Goal: Task Accomplishment & Management: Manage account settings

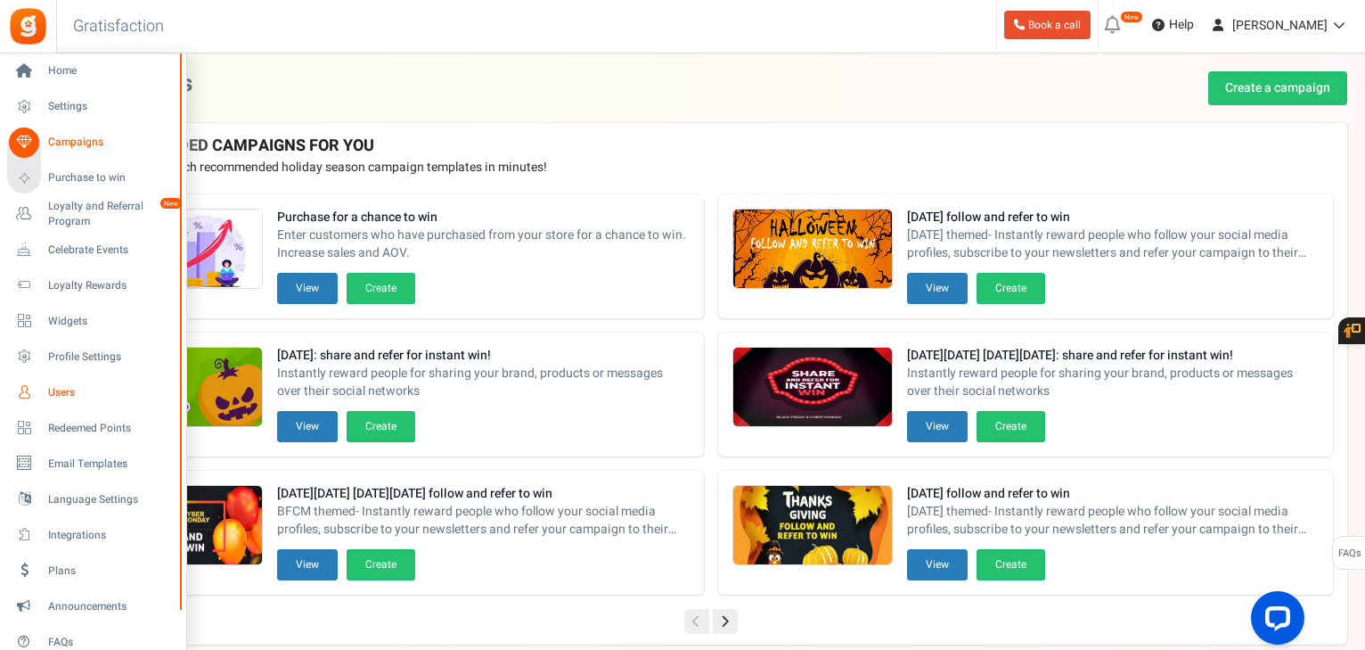
click at [66, 391] on span "Users" at bounding box center [110, 392] width 125 height 15
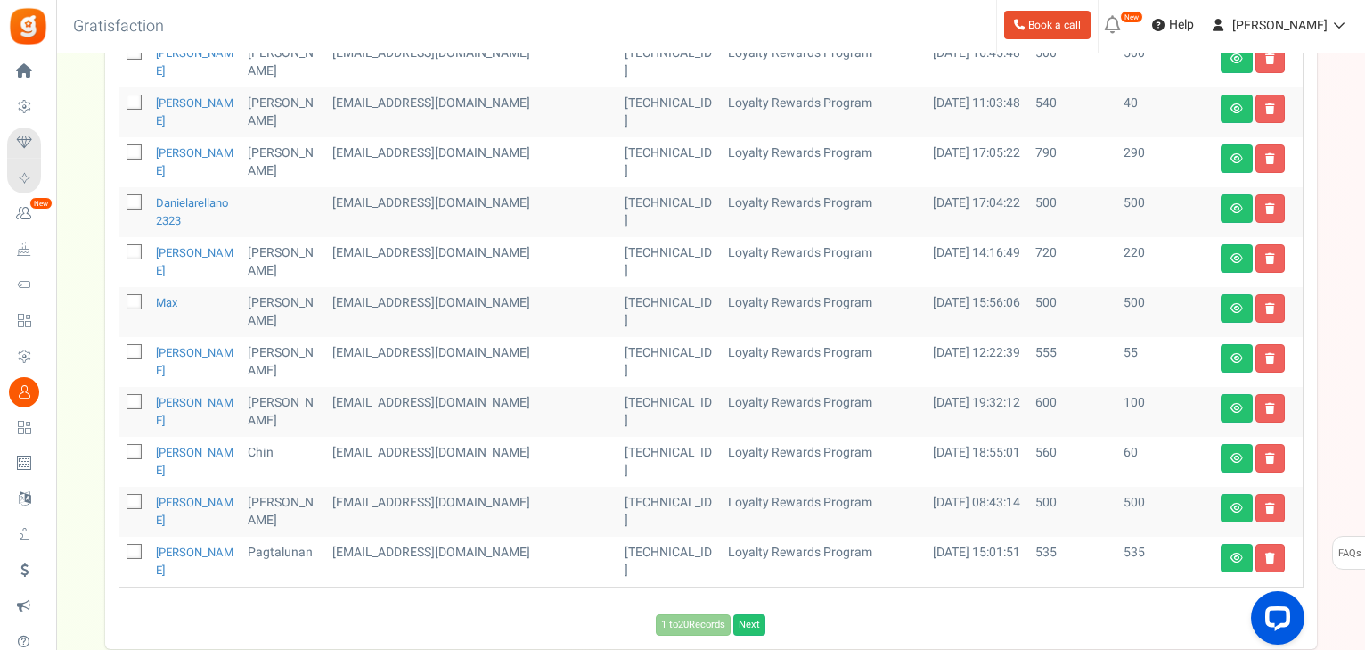
scroll to position [927, 0]
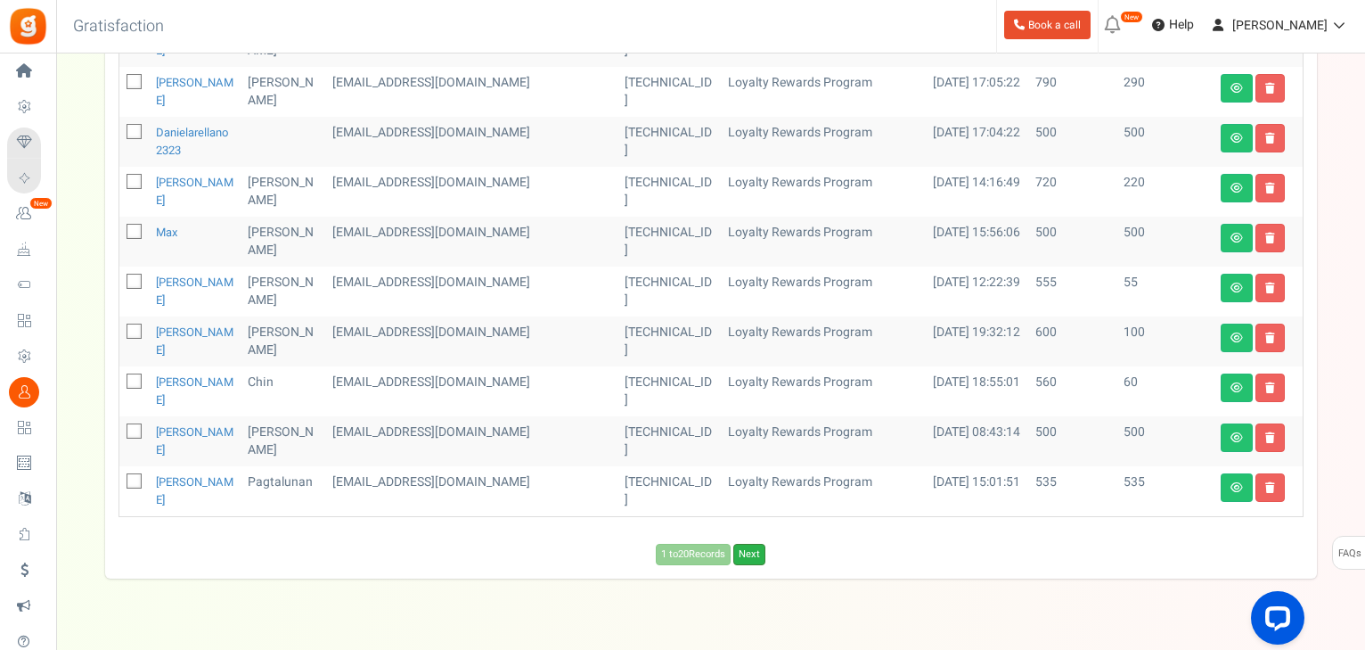
click at [759, 544] on link "Next" at bounding box center [749, 554] width 32 height 21
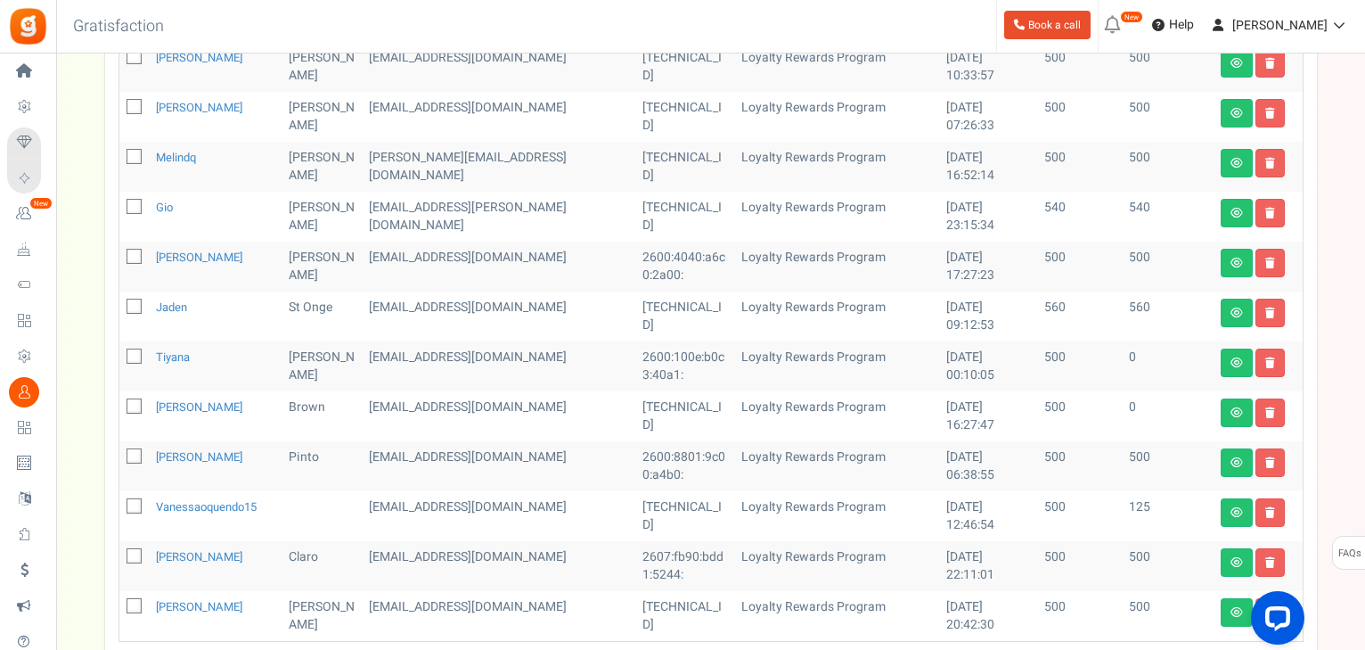
scroll to position [943, 0]
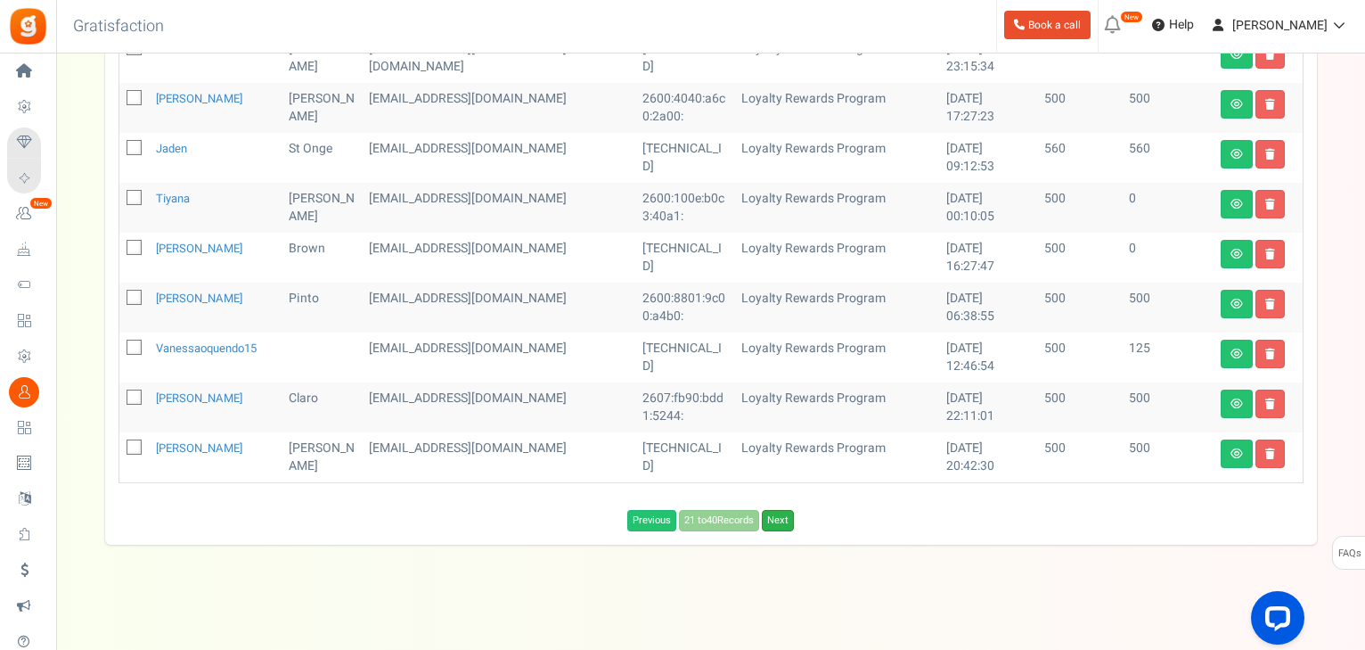
click at [784, 521] on link "Next" at bounding box center [778, 520] width 32 height 21
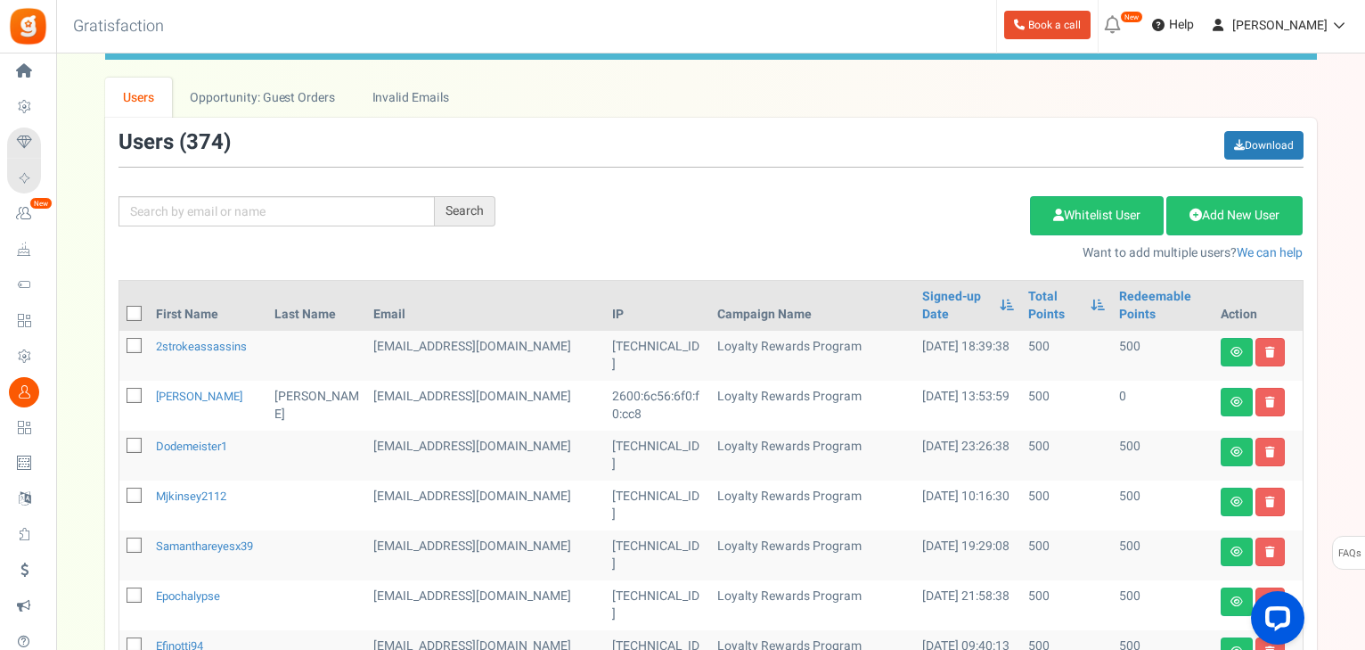
scroll to position [87, 0]
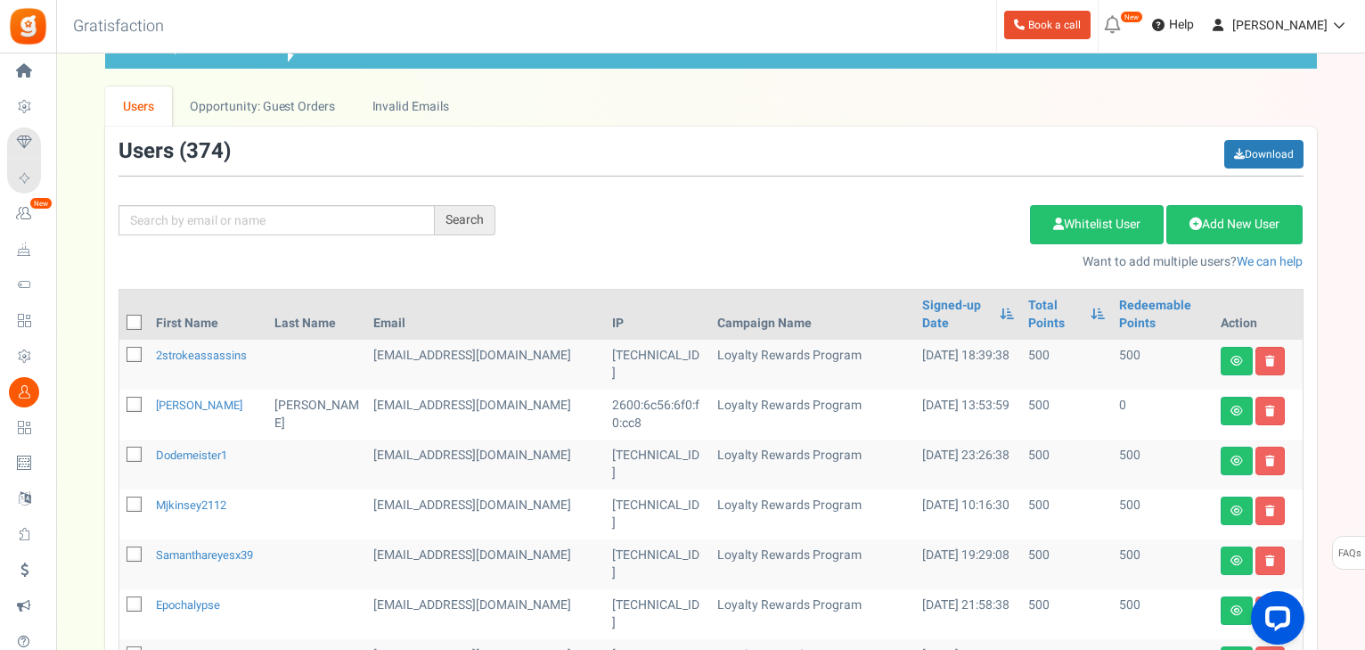
click at [130, 350] on icon at bounding box center [135, 355] width 12 height 12
click at [120, 350] on input "checkbox" at bounding box center [115, 356] width 12 height 12
checkbox input "true"
click at [132, 456] on icon at bounding box center [135, 455] width 12 height 12
click at [120, 456] on input "checkbox" at bounding box center [115, 456] width 12 height 12
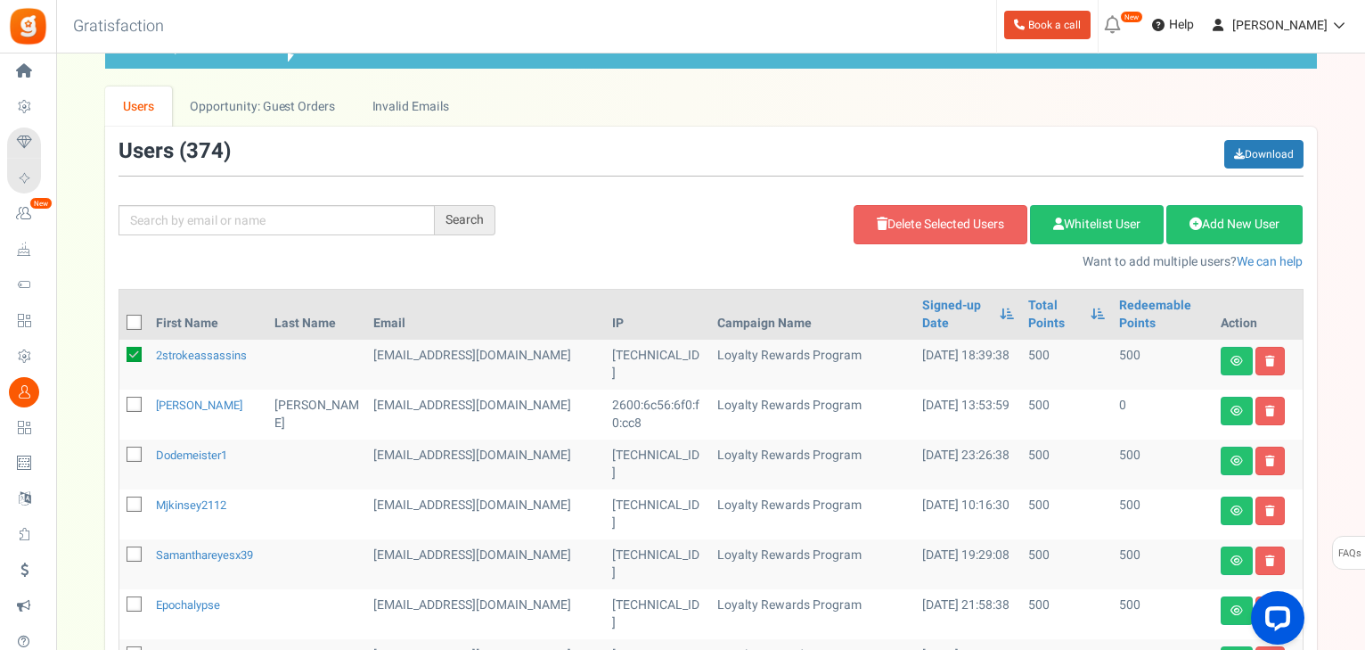
checkbox input "true"
click at [129, 510] on span at bounding box center [134, 503] width 15 height 15
click at [120, 510] on input "checkbox" at bounding box center [115, 506] width 12 height 12
checkbox input "true"
click at [132, 561] on label at bounding box center [134, 554] width 15 height 17
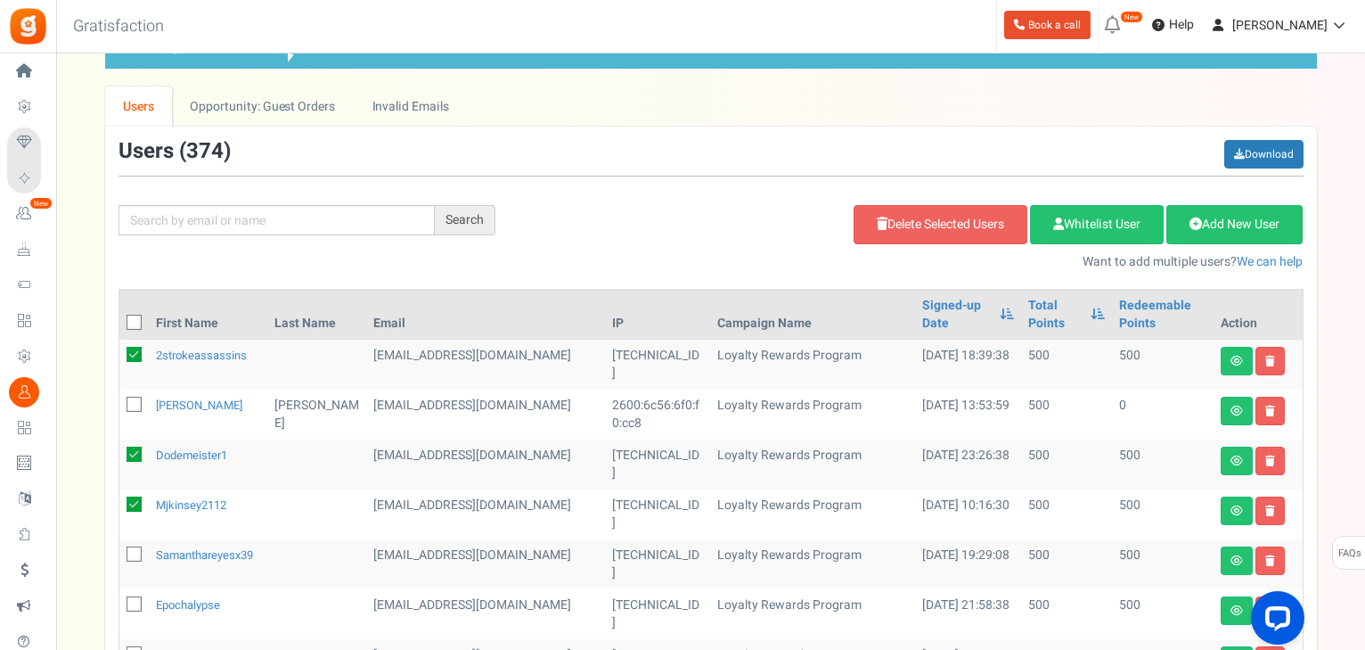
click at [120, 561] on input "checkbox" at bounding box center [115, 556] width 12 height 12
checkbox input "true"
click at [138, 600] on icon at bounding box center [135, 605] width 12 height 12
click at [120, 600] on input "checkbox" at bounding box center [115, 606] width 12 height 12
checkbox input "true"
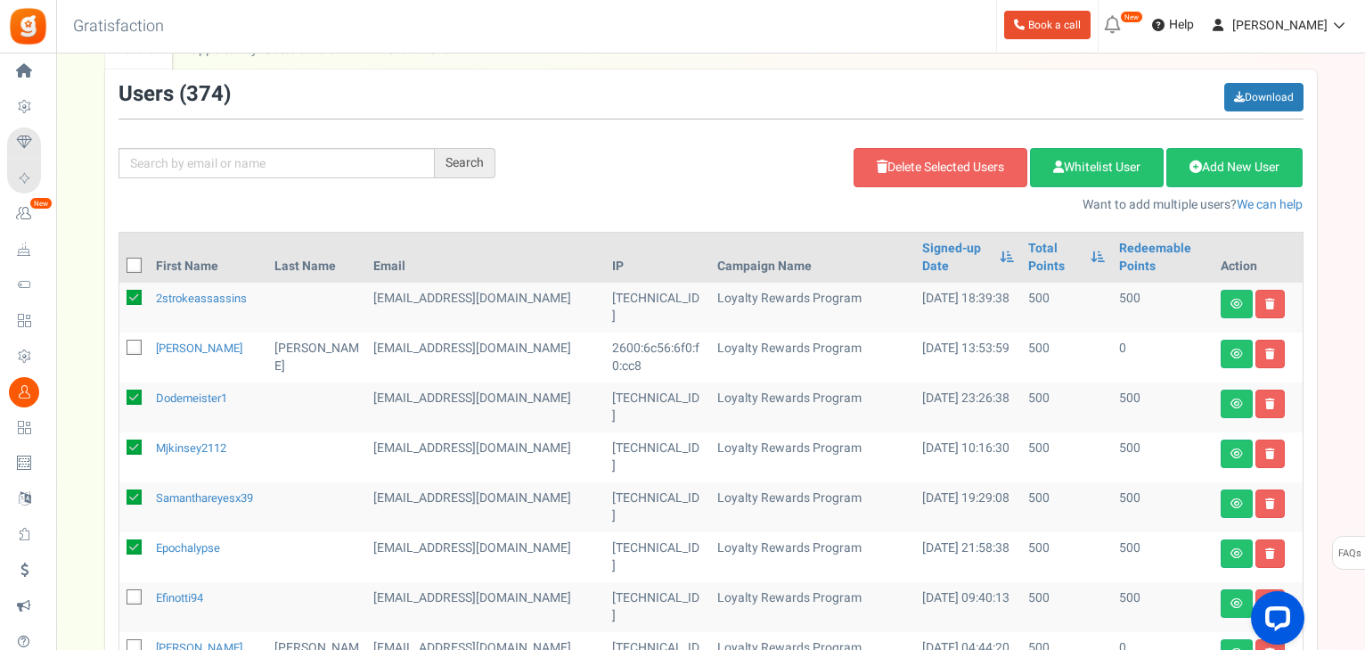
scroll to position [301, 0]
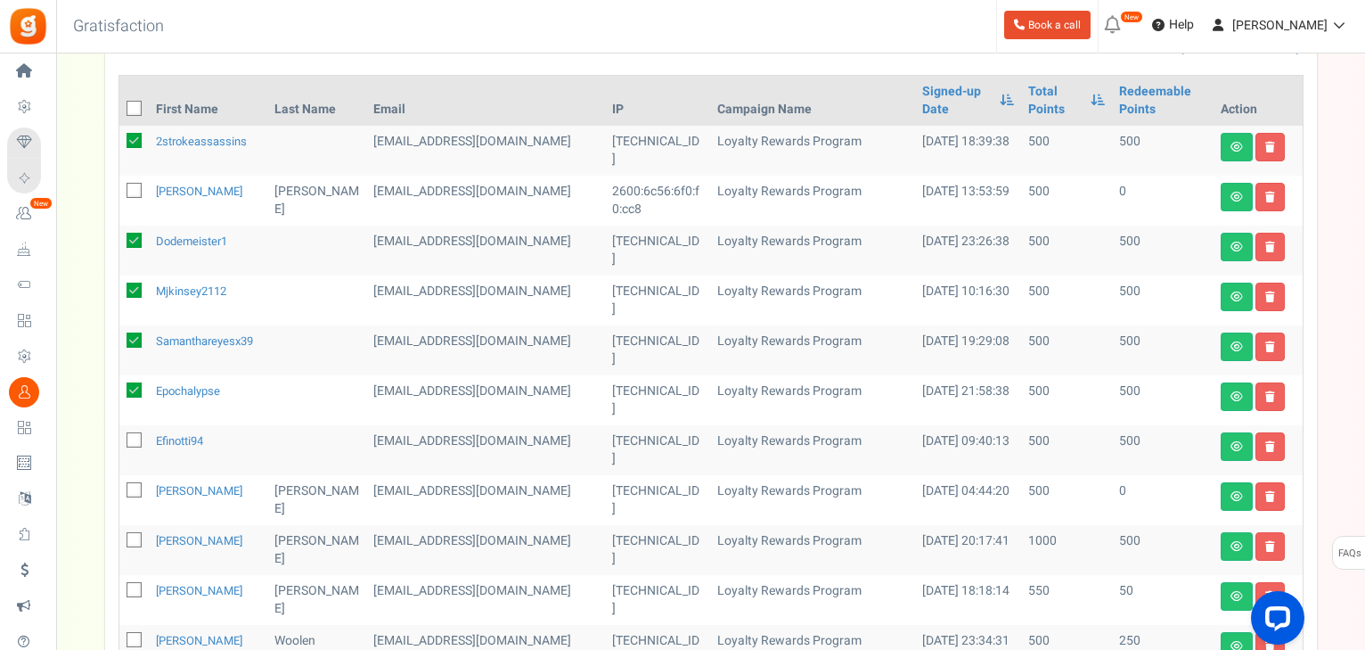
click at [128, 446] on span at bounding box center [134, 439] width 15 height 15
click at [120, 446] on input "checkbox" at bounding box center [115, 442] width 12 height 12
checkbox input "true"
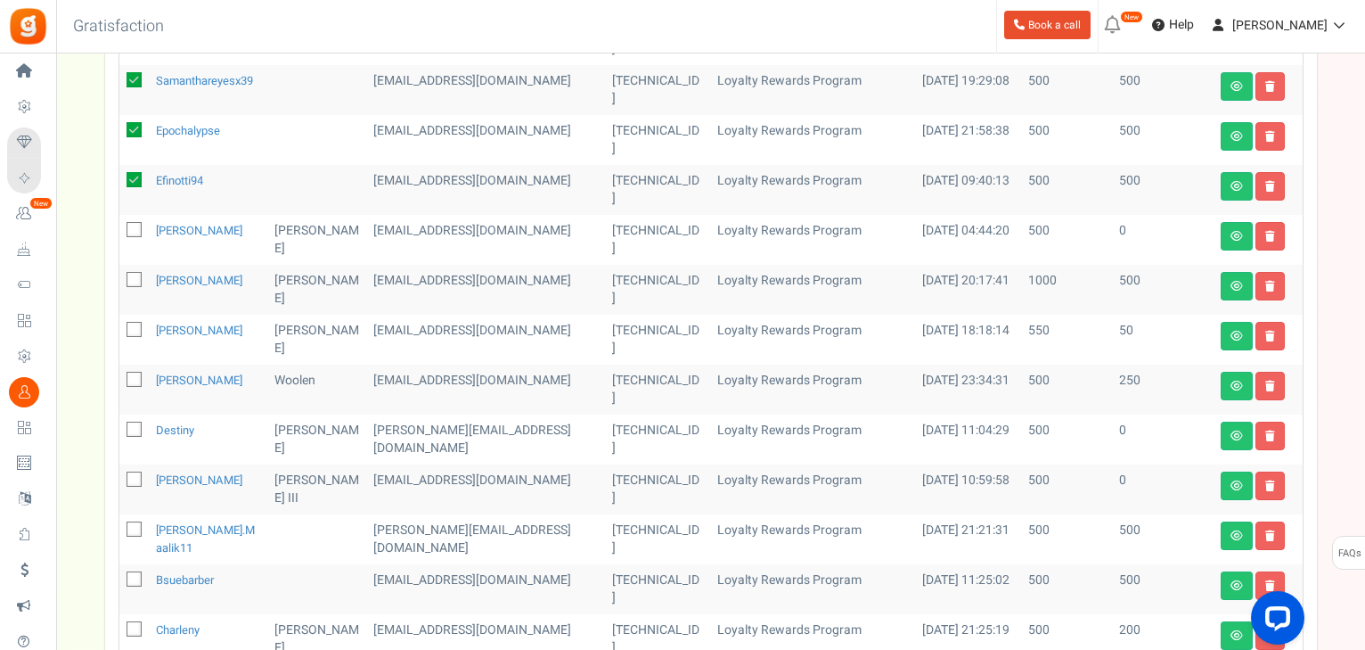
scroll to position [586, 0]
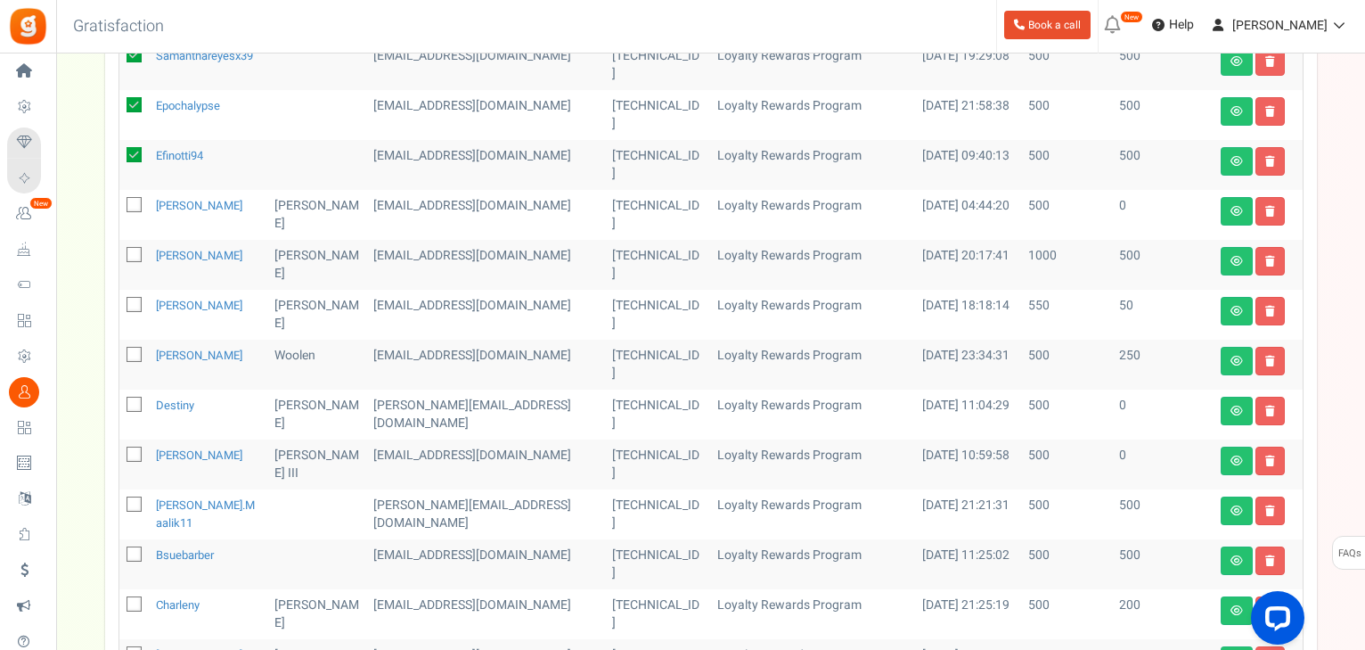
click at [133, 502] on icon at bounding box center [135, 505] width 12 height 12
click at [120, 502] on input "checkbox" at bounding box center [115, 506] width 12 height 12
checkbox input "true"
click at [133, 556] on icon at bounding box center [135, 555] width 12 height 12
click at [120, 556] on input "checkbox" at bounding box center [115, 556] width 12 height 12
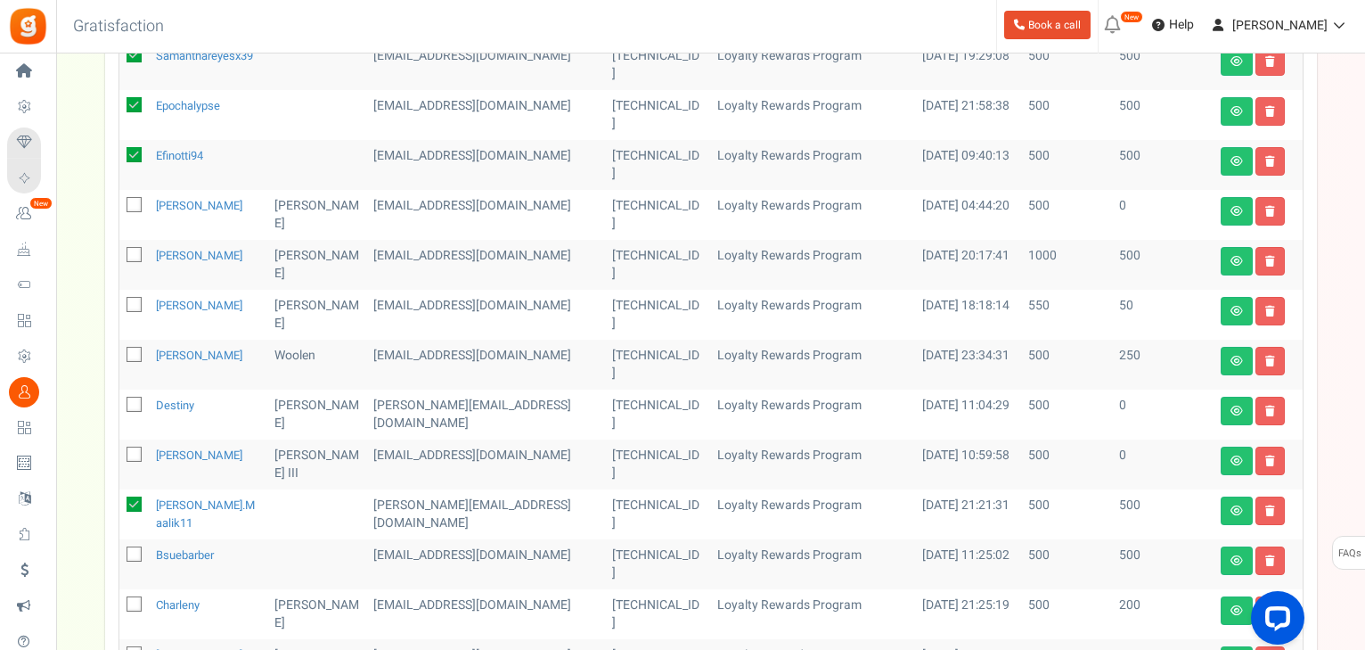
checkbox input "true"
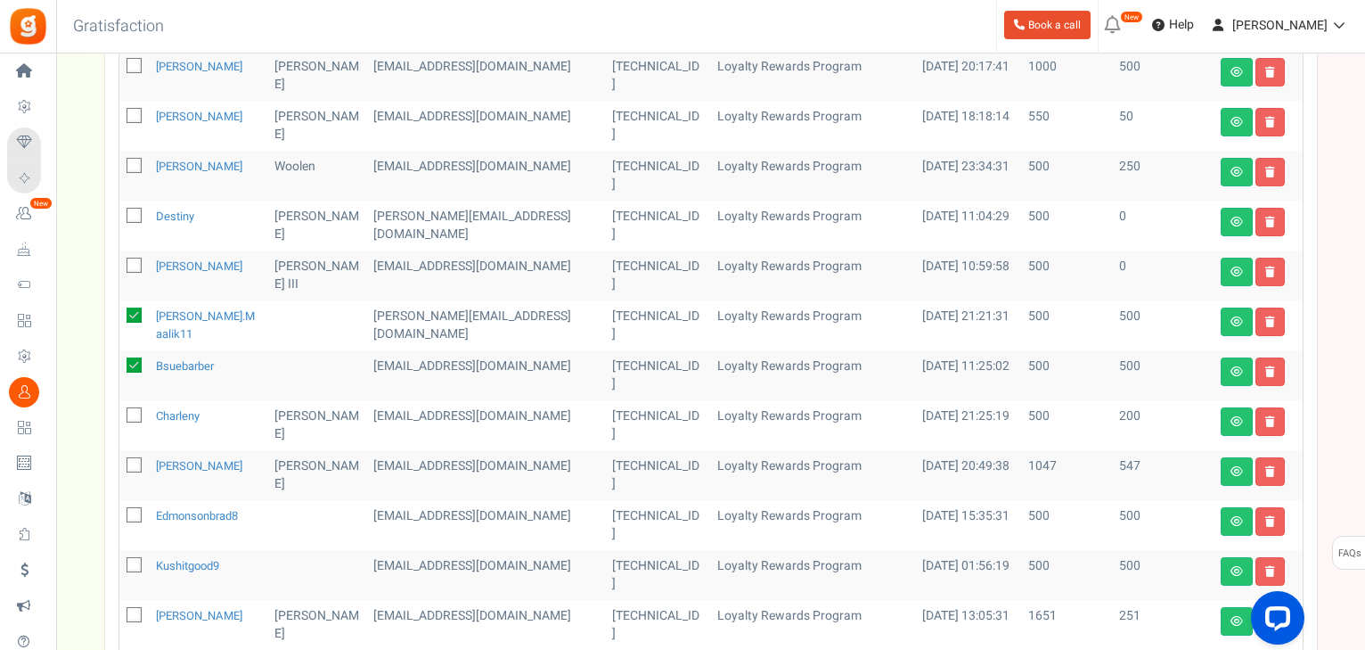
scroll to position [800, 0]
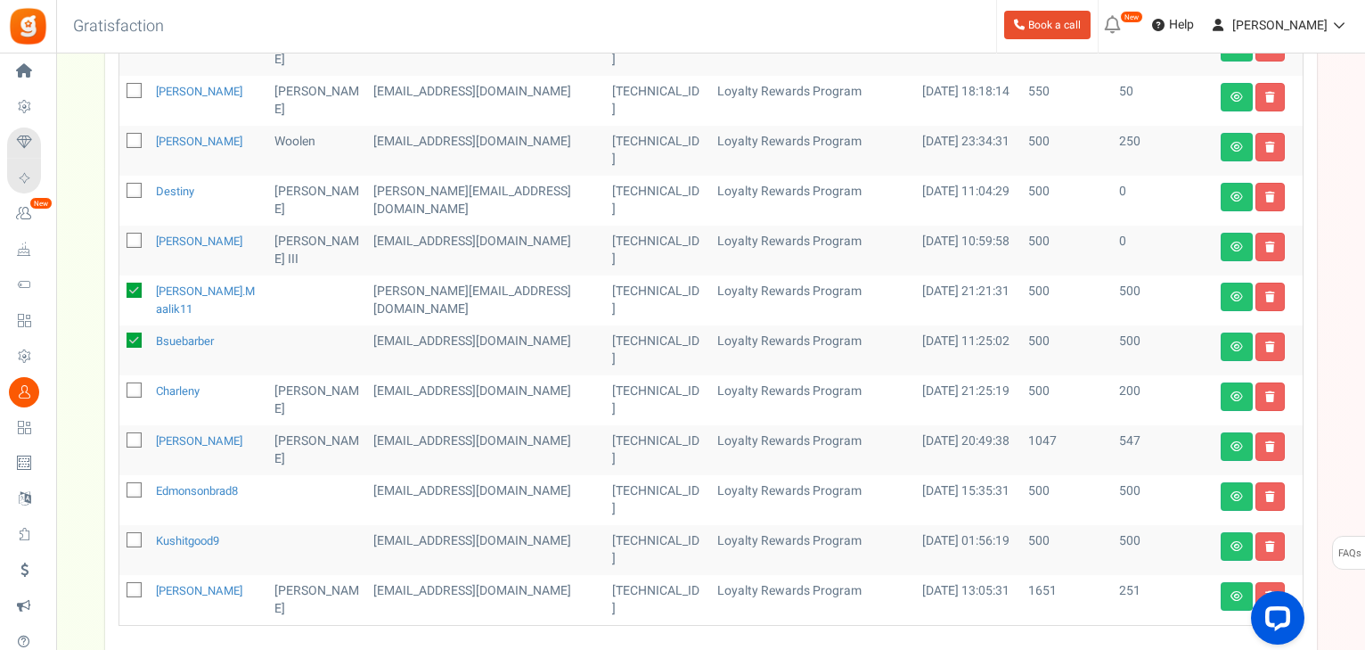
click at [137, 492] on icon at bounding box center [135, 491] width 12 height 12
click at [120, 492] on input "checkbox" at bounding box center [115, 492] width 12 height 12
checkbox input "true"
click at [139, 538] on icon at bounding box center [135, 541] width 12 height 12
click at [120, 538] on input "checkbox" at bounding box center [115, 542] width 12 height 12
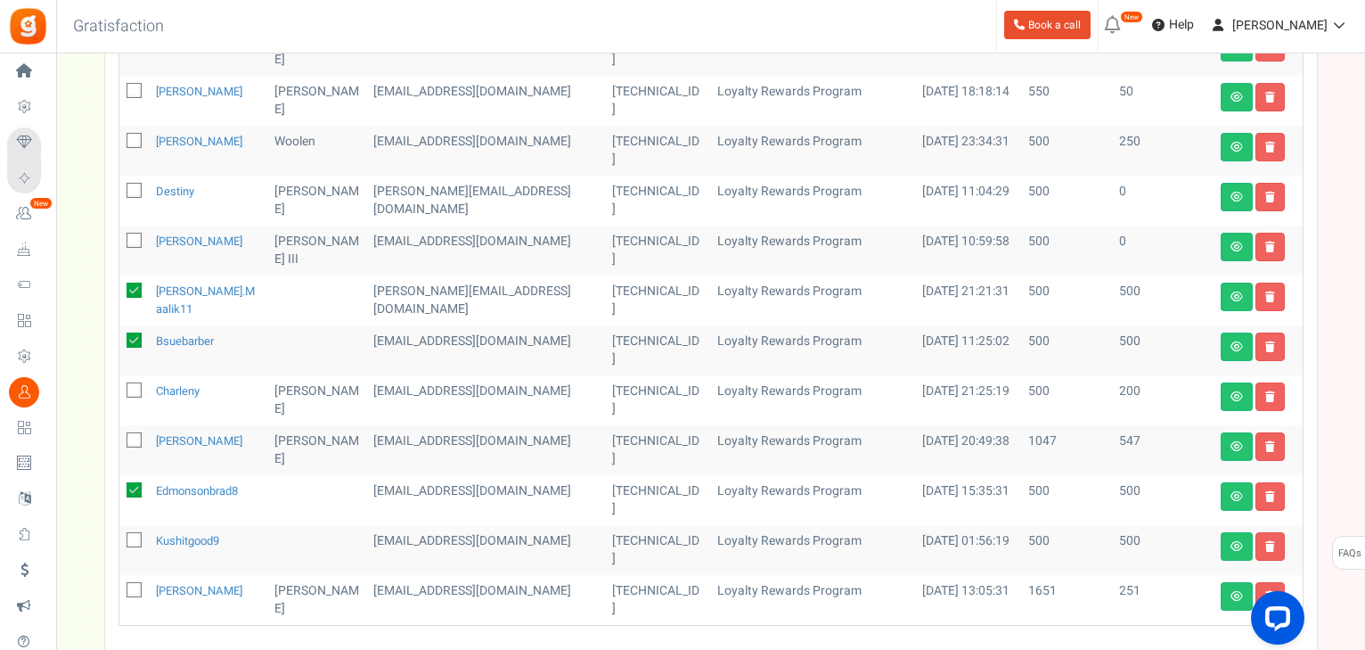
checkbox input "true"
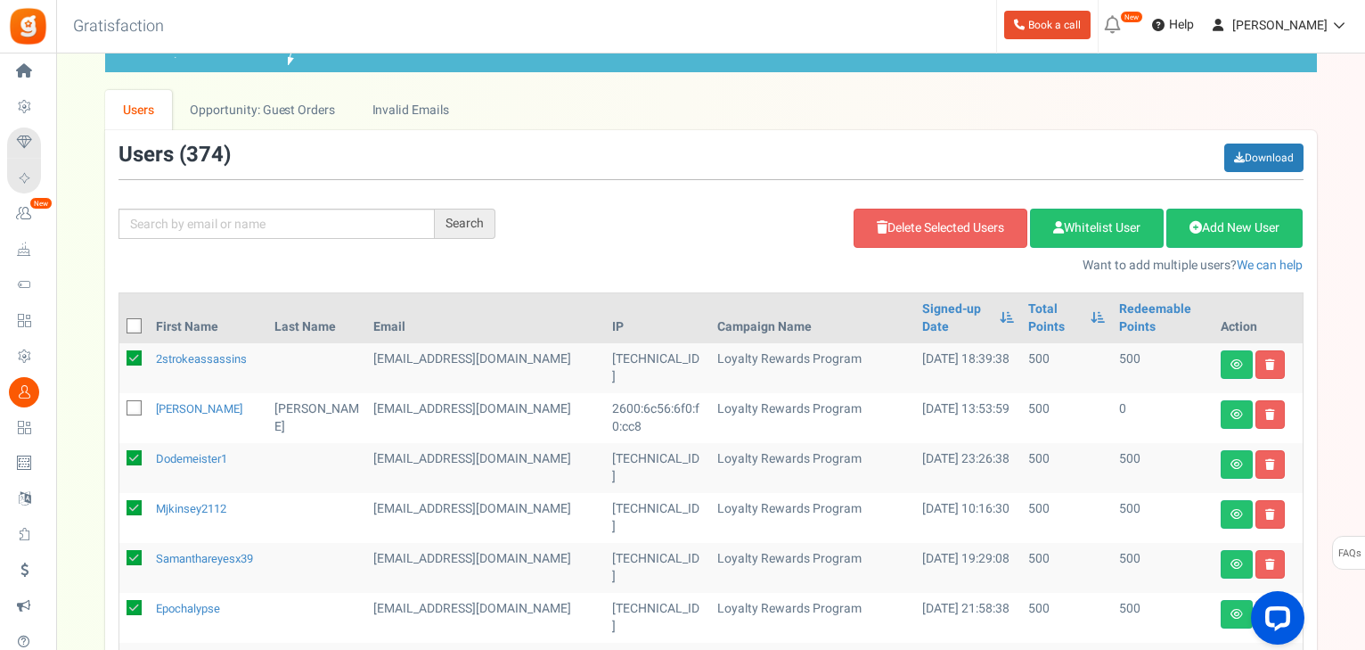
scroll to position [0, 0]
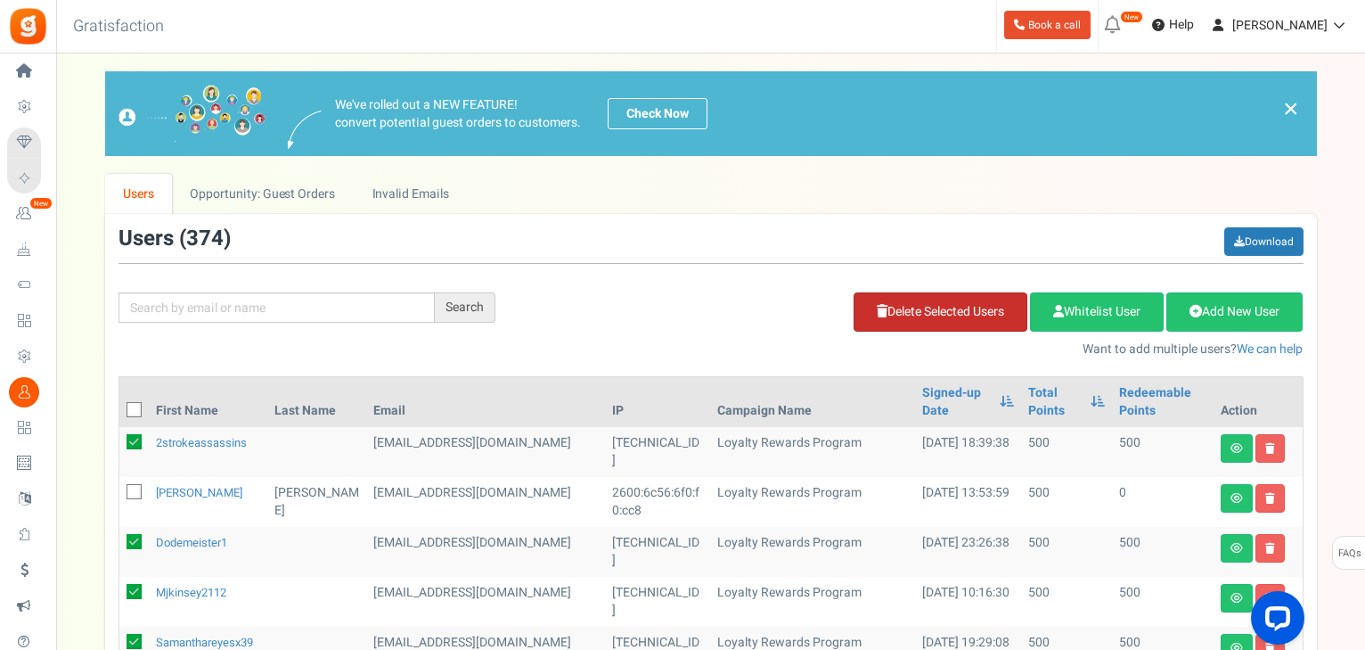
click at [895, 307] on link "Delete Selected Users" at bounding box center [941, 311] width 174 height 39
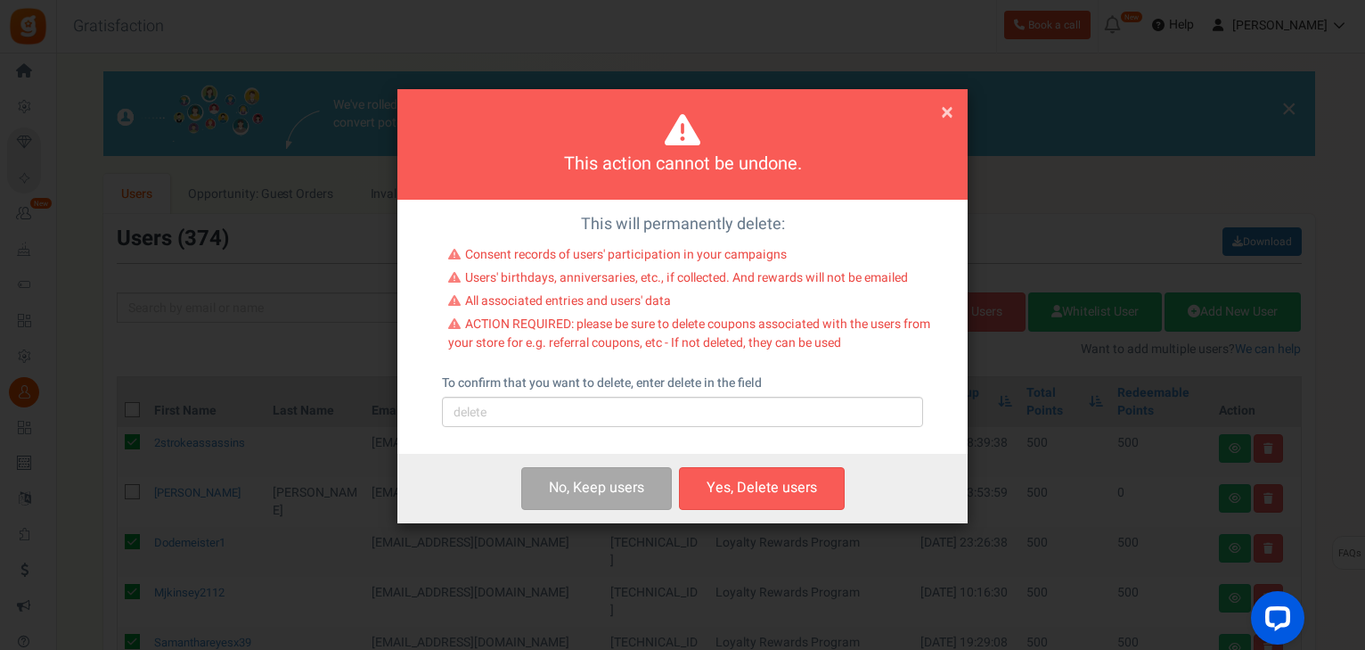
click at [549, 429] on div "This will permanently delete: Consent records of users' participation in your c…" at bounding box center [682, 327] width 570 height 255
click at [541, 414] on input "text" at bounding box center [682, 412] width 481 height 30
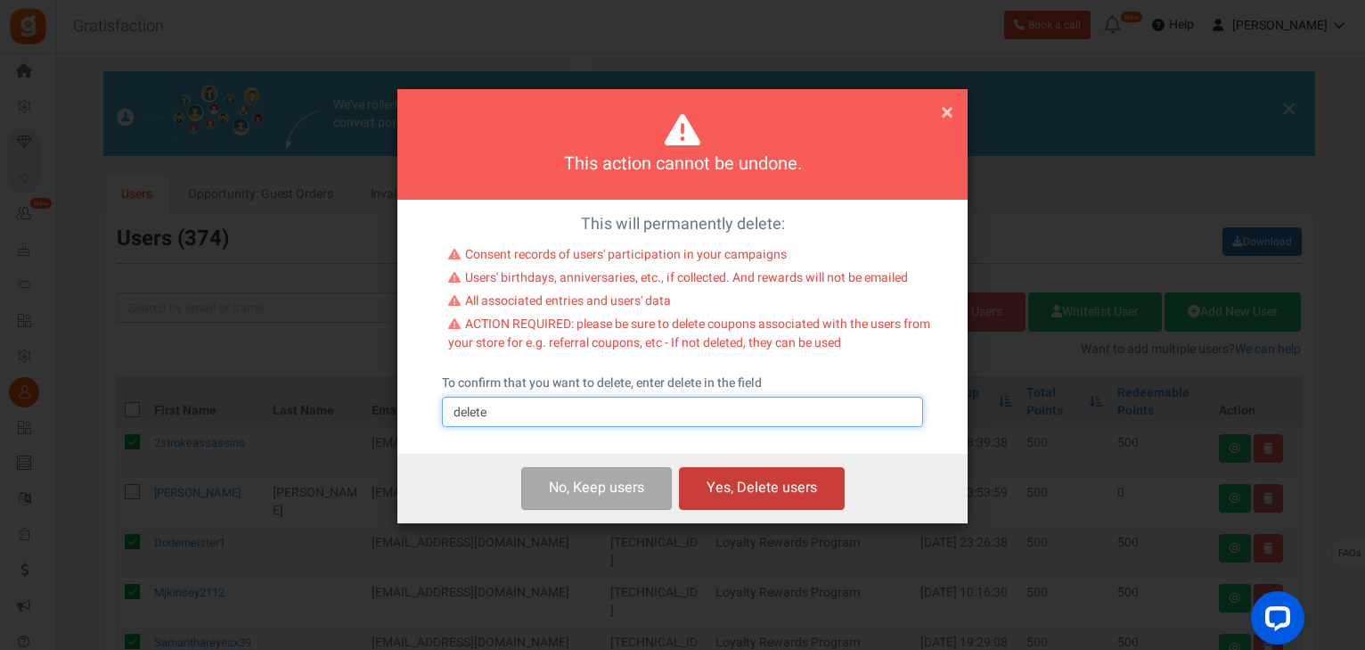
type input "delete"
click at [767, 495] on button "Yes, Delete users" at bounding box center [762, 488] width 166 height 42
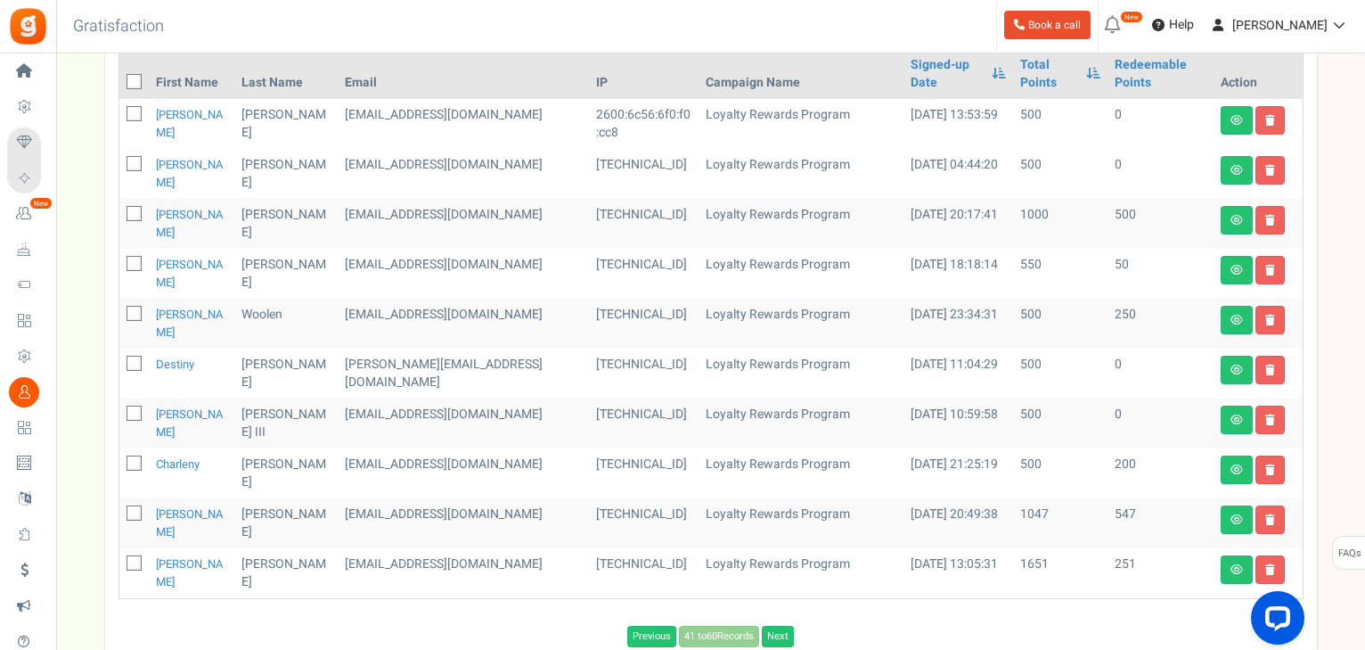
scroll to position [351, 0]
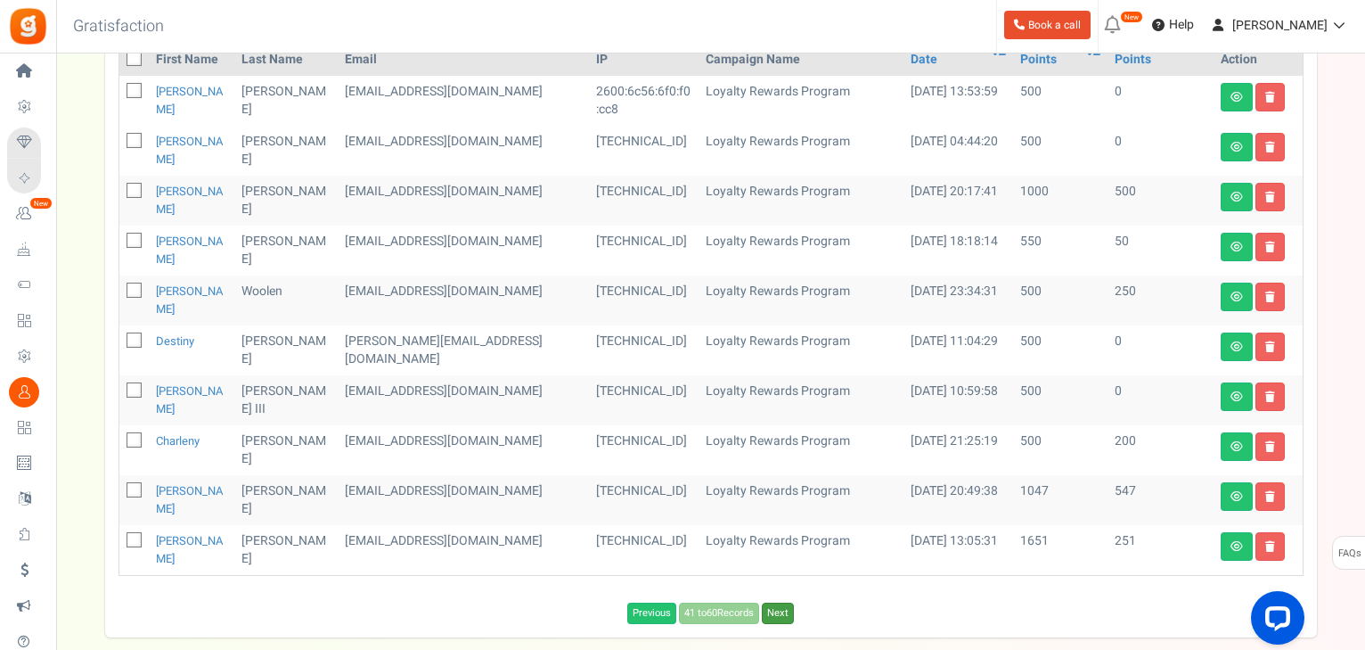
click at [777, 602] on link "Next" at bounding box center [778, 612] width 32 height 21
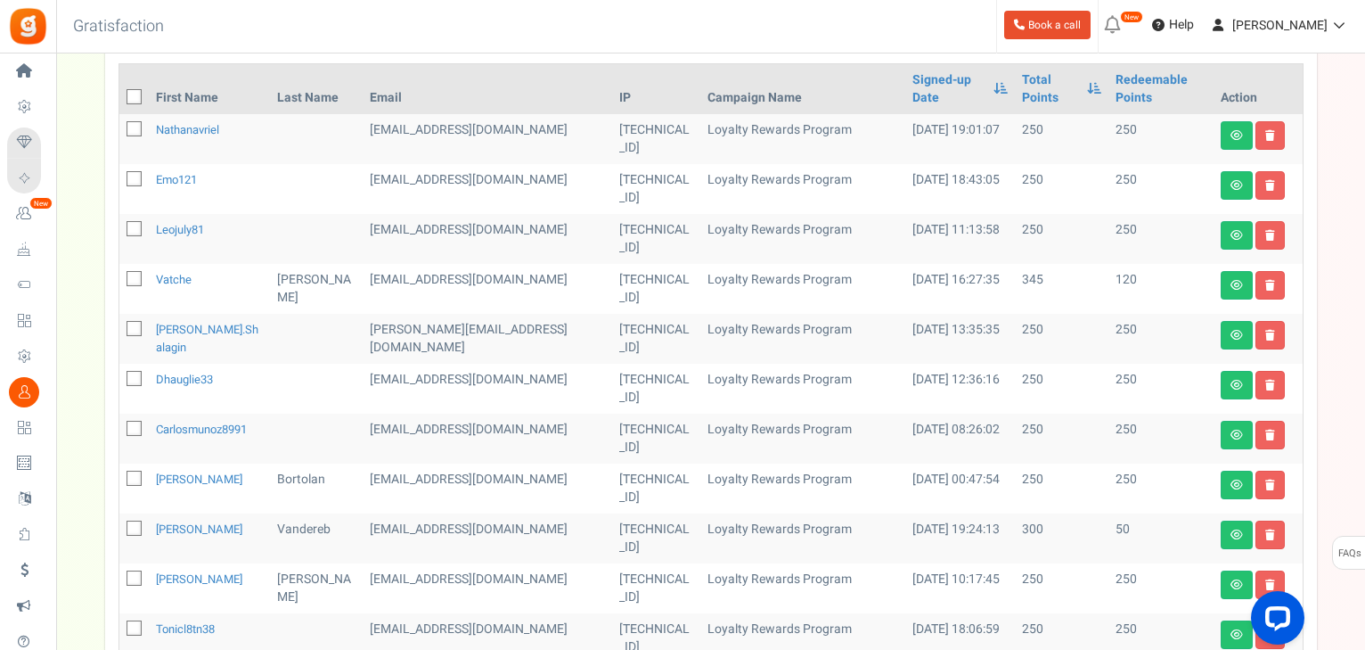
scroll to position [280, 0]
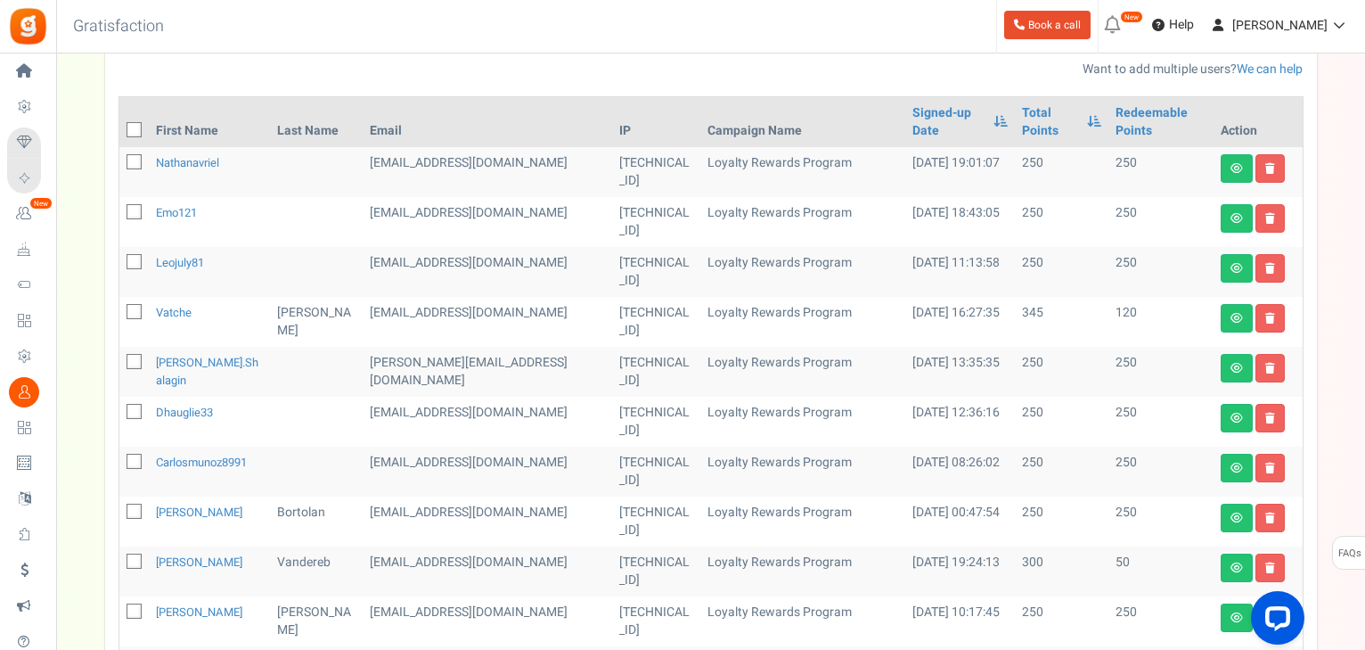
click at [135, 204] on label at bounding box center [134, 212] width 15 height 17
click at [120, 208] on input "checkbox" at bounding box center [115, 214] width 12 height 12
checkbox input "true"
click at [130, 257] on icon at bounding box center [135, 263] width 12 height 12
click at [120, 258] on input "checkbox" at bounding box center [115, 264] width 12 height 12
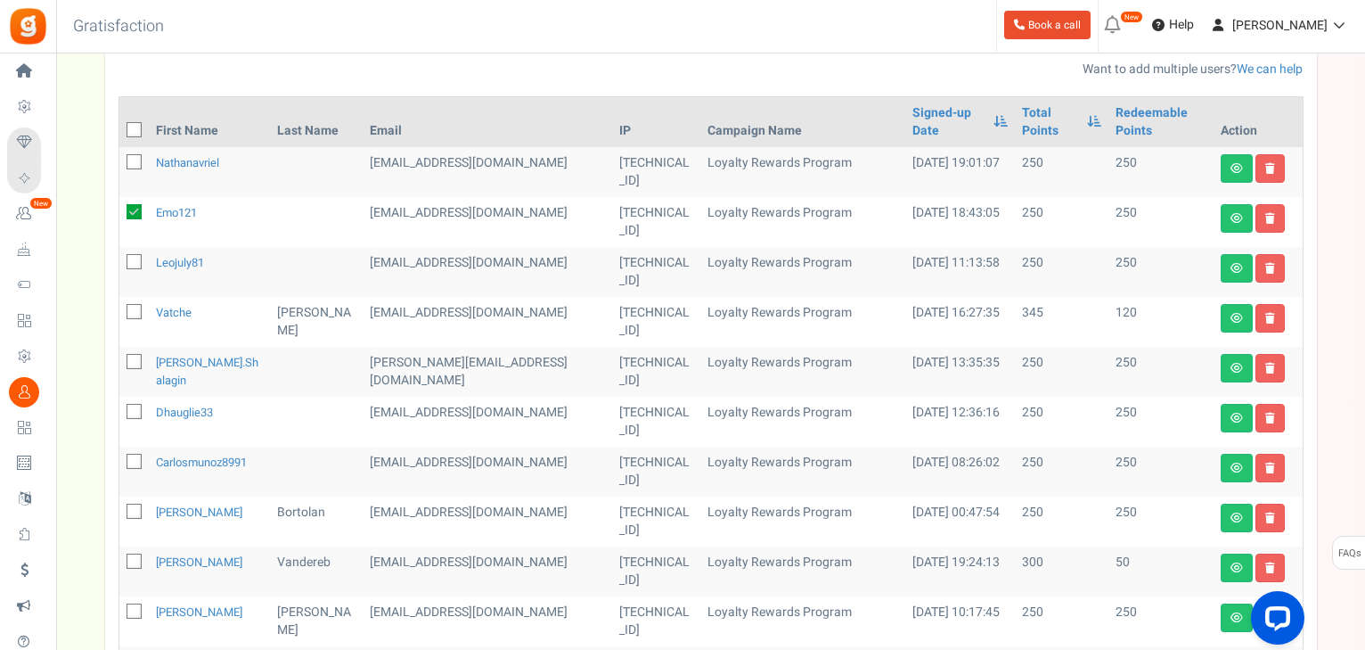
checkbox input "true"
click at [132, 356] on icon at bounding box center [135, 362] width 12 height 12
click at [120, 357] on input "checkbox" at bounding box center [115, 363] width 12 height 12
checkbox input "true"
click at [129, 406] on icon at bounding box center [135, 412] width 12 height 12
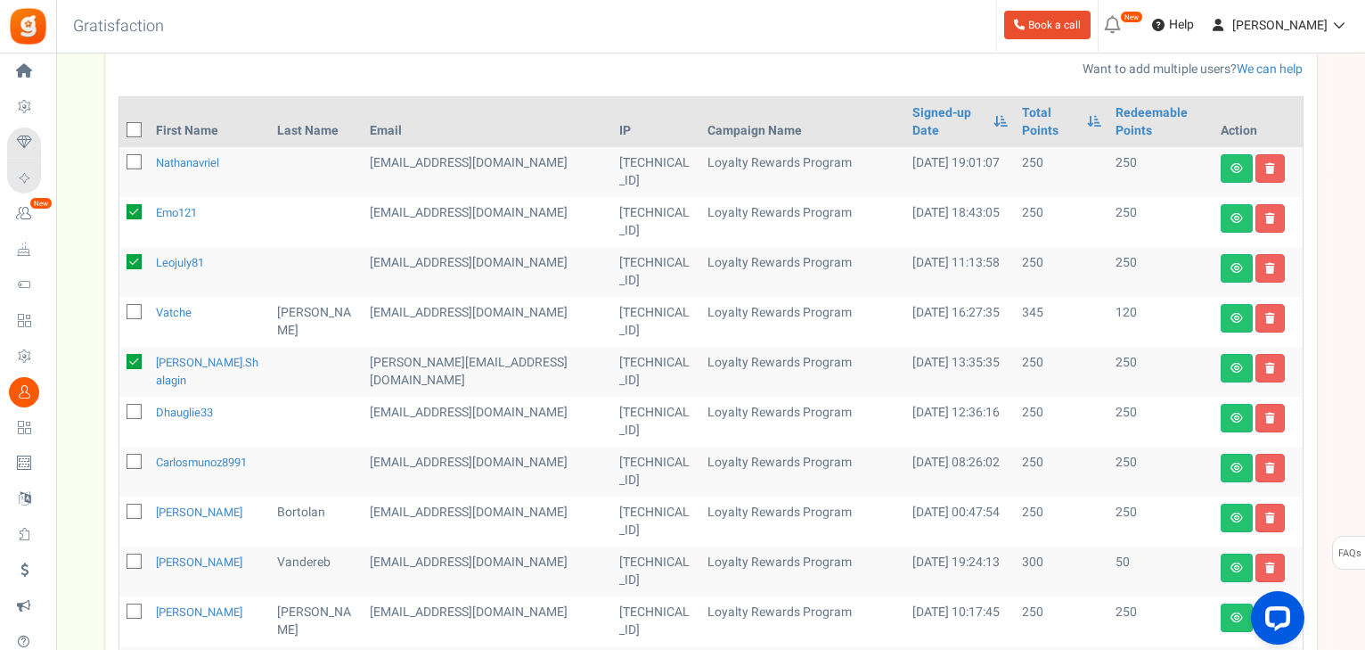
click at [120, 407] on input "checkbox" at bounding box center [115, 413] width 12 height 12
checkbox input "true"
click at [130, 456] on icon at bounding box center [135, 462] width 12 height 12
click at [120, 457] on input "checkbox" at bounding box center [115, 463] width 12 height 12
checkbox input "true"
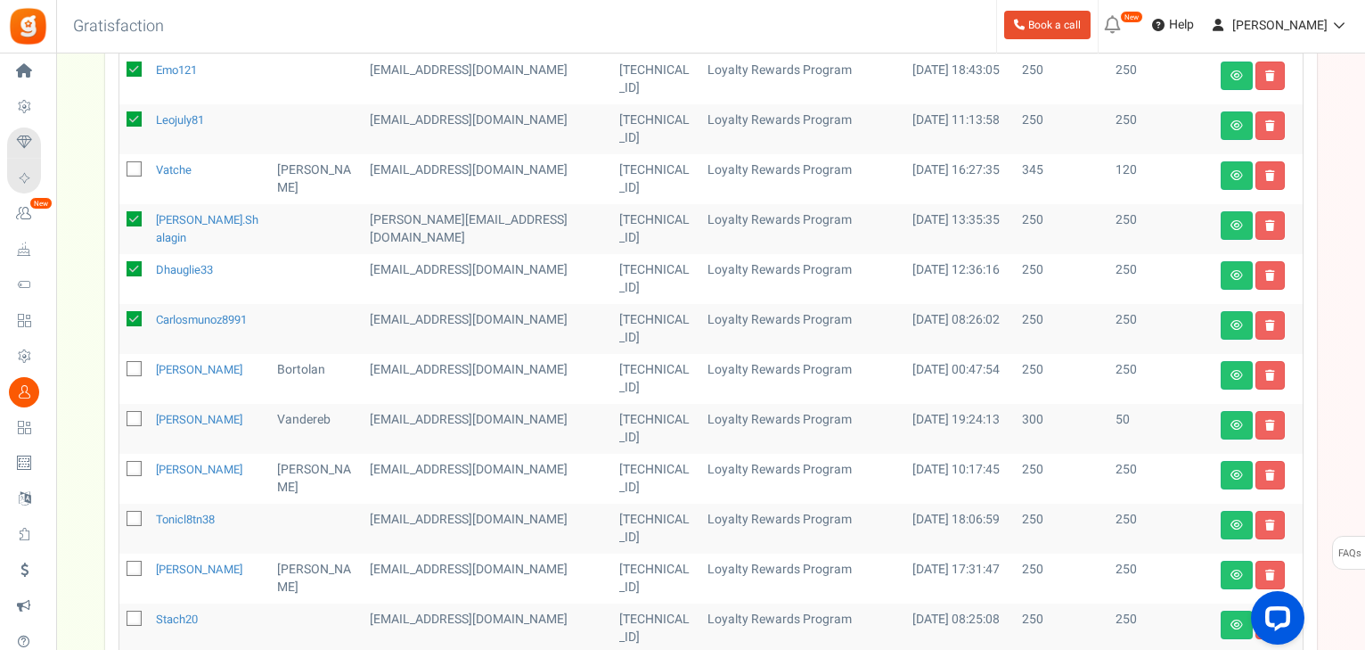
scroll to position [565, 0]
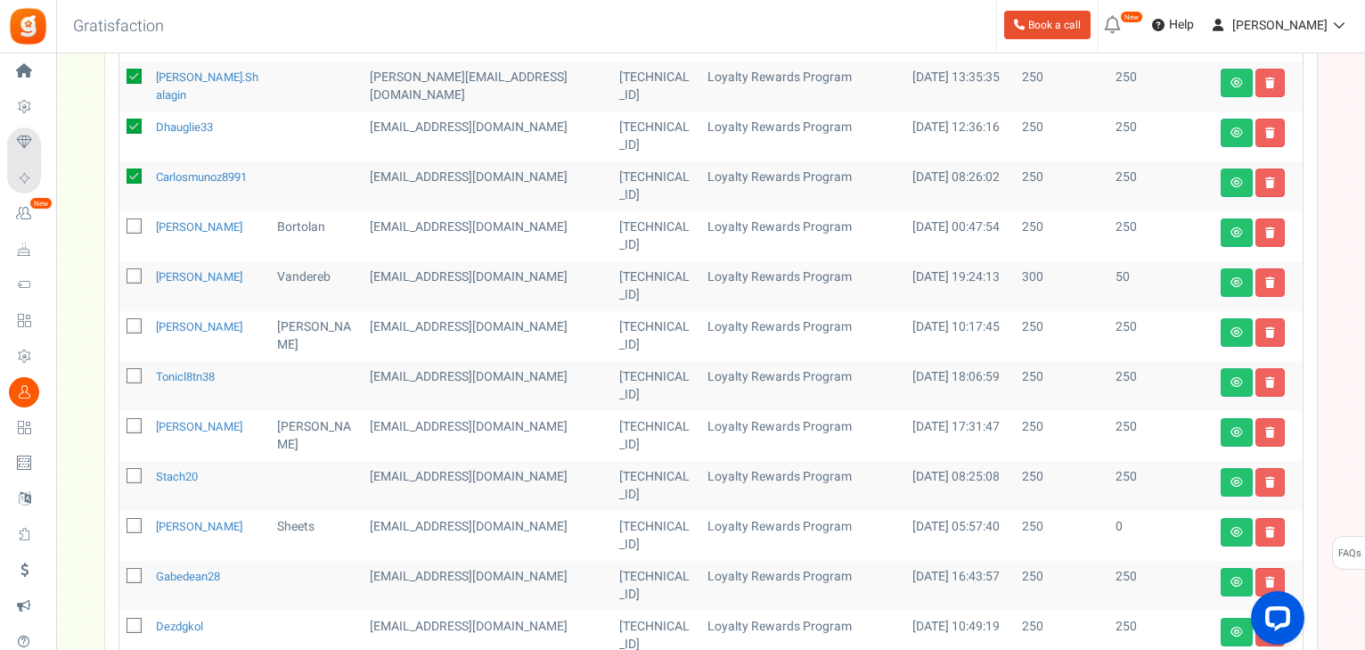
click at [130, 570] on icon at bounding box center [135, 576] width 12 height 12
click at [120, 571] on input "checkbox" at bounding box center [115, 577] width 12 height 12
checkbox input "true"
click at [133, 618] on span at bounding box center [134, 625] width 15 height 15
click at [120, 621] on input "checkbox" at bounding box center [115, 627] width 12 height 12
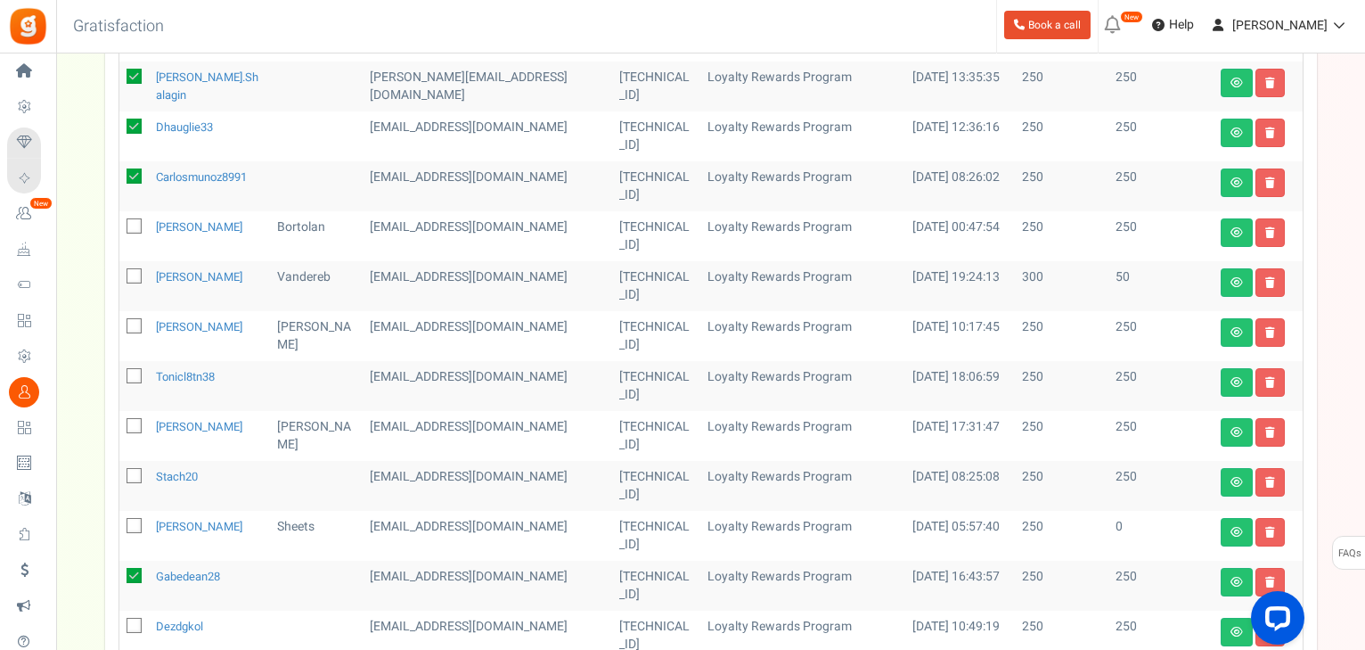
checkbox input "true"
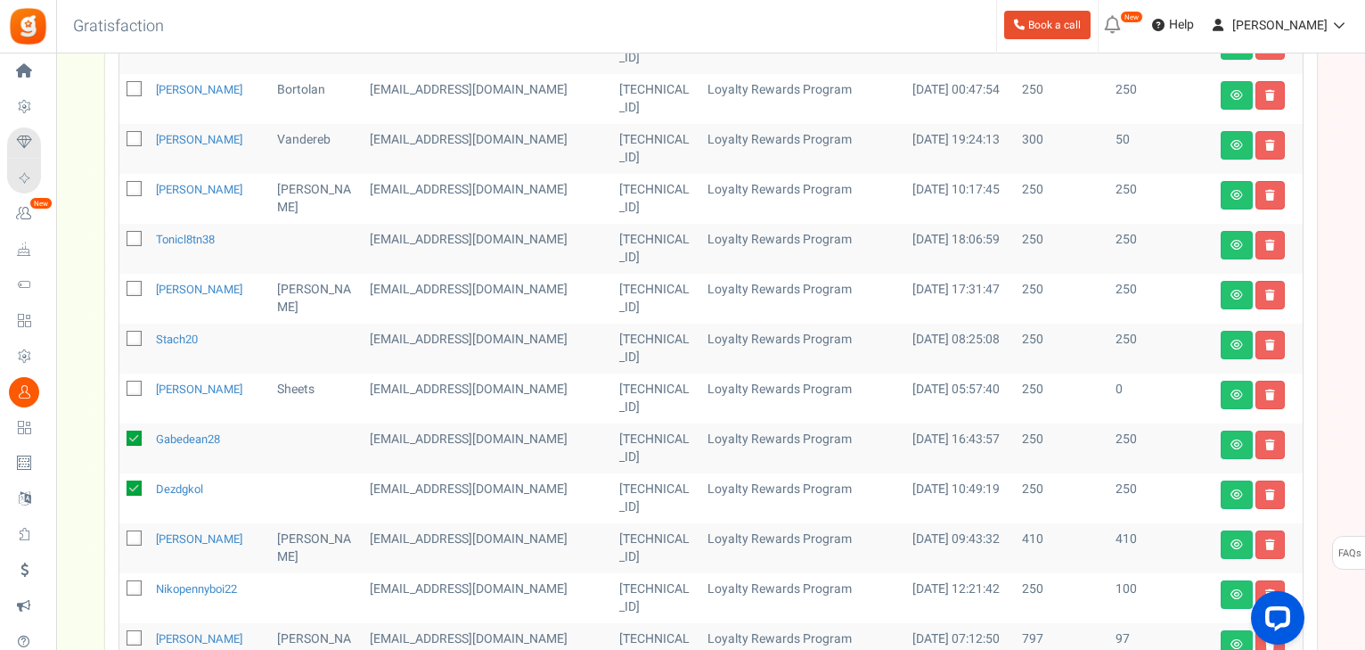
scroll to position [708, 0]
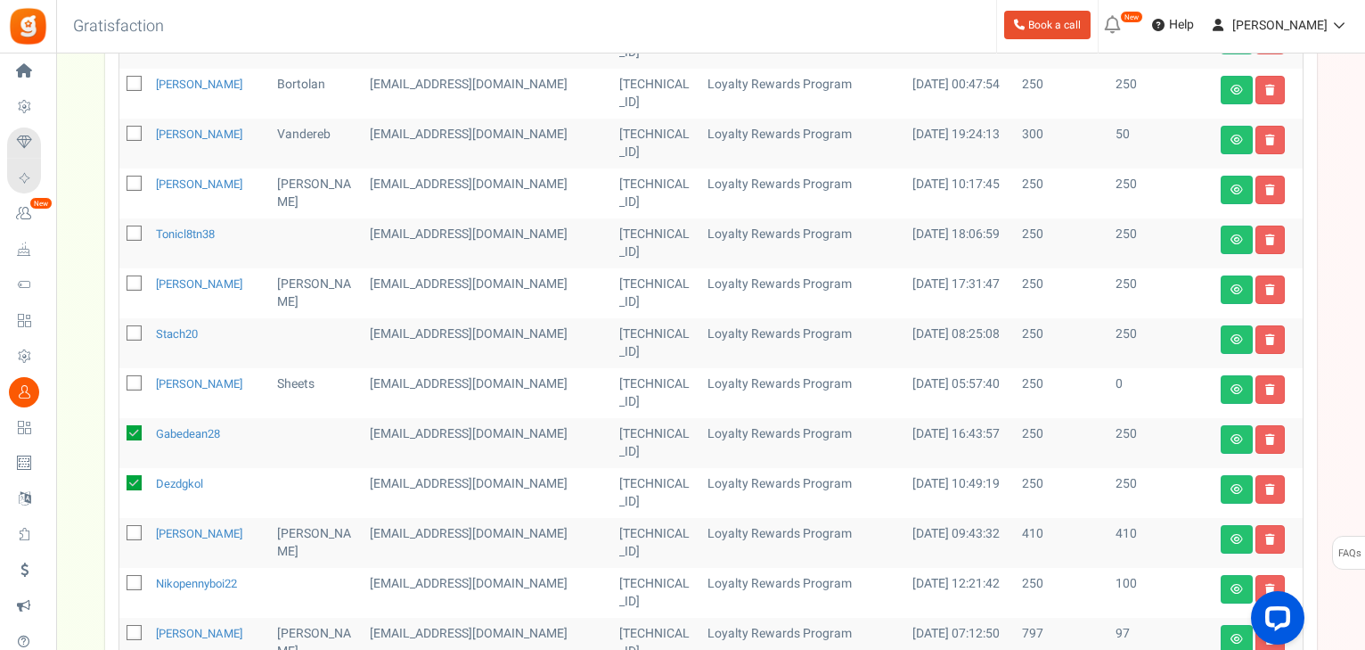
click at [139, 577] on icon at bounding box center [135, 583] width 12 height 12
click at [120, 578] on input "checkbox" at bounding box center [115, 584] width 12 height 12
checkbox input "true"
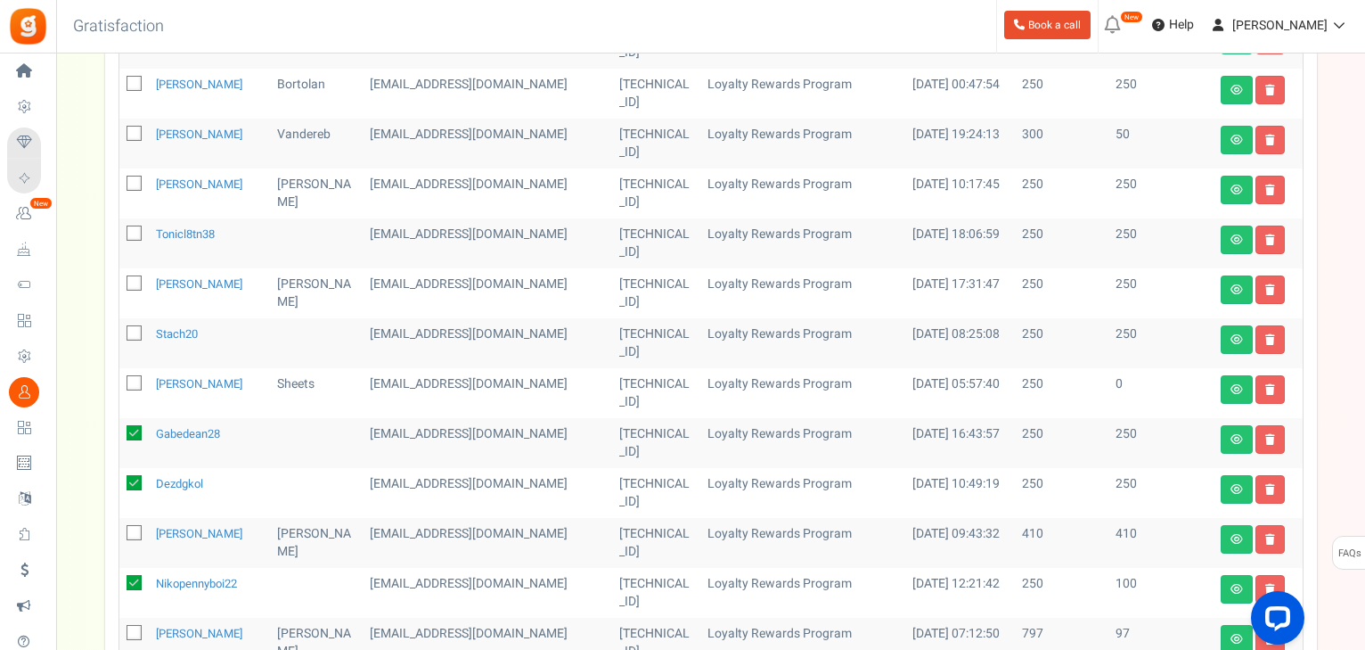
checkbox input "true"
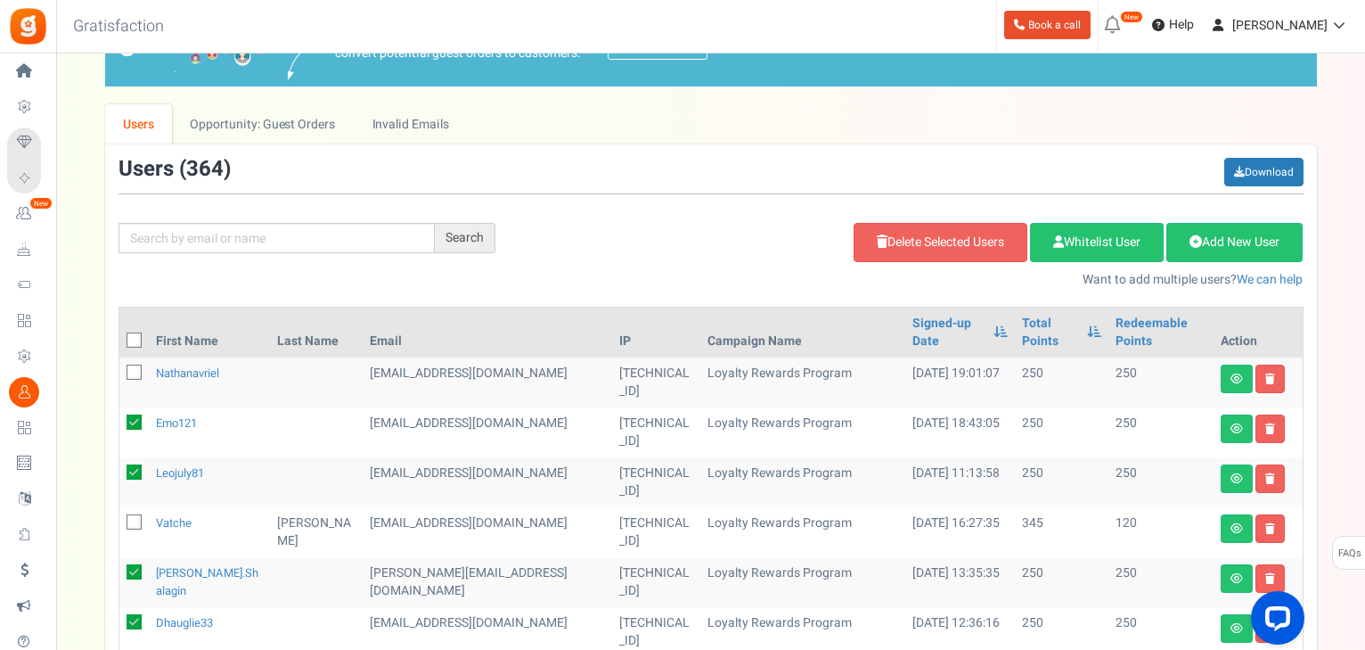
scroll to position [66, 0]
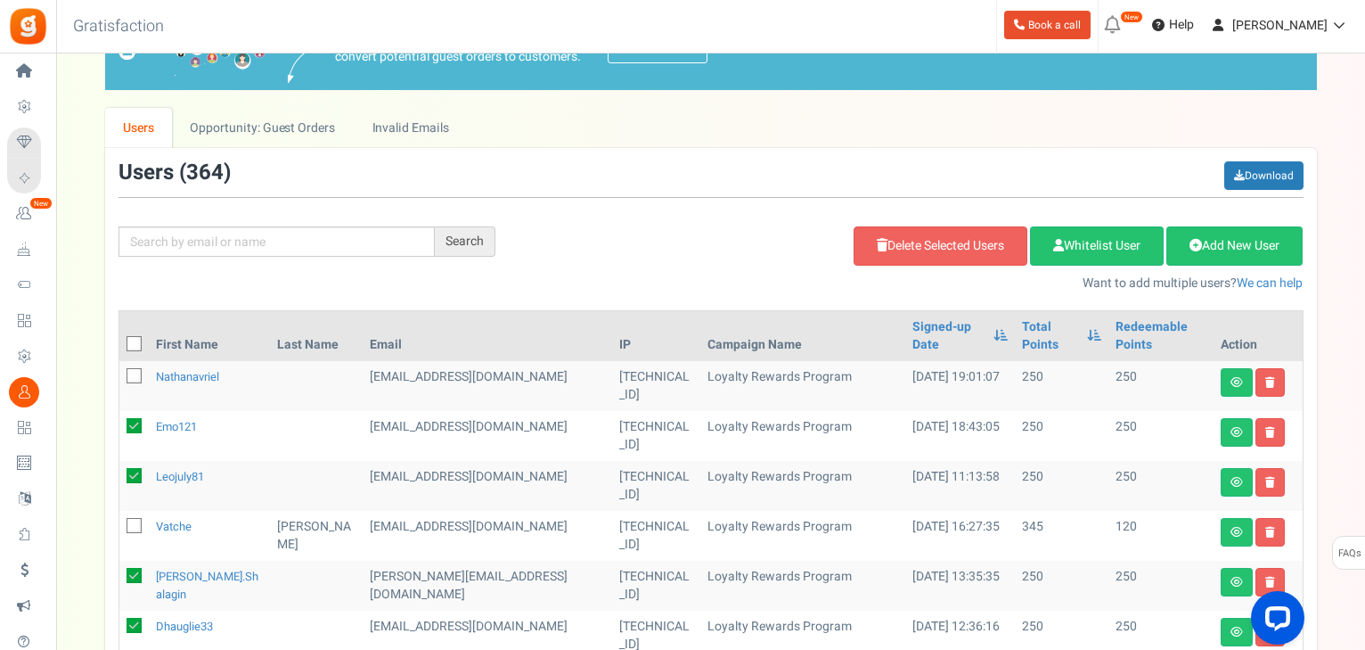
click at [135, 371] on icon at bounding box center [135, 377] width 12 height 12
click at [120, 372] on input "checkbox" at bounding box center [115, 378] width 12 height 12
checkbox input "true"
click at [872, 234] on link "Delete Selected Users" at bounding box center [941, 245] width 174 height 39
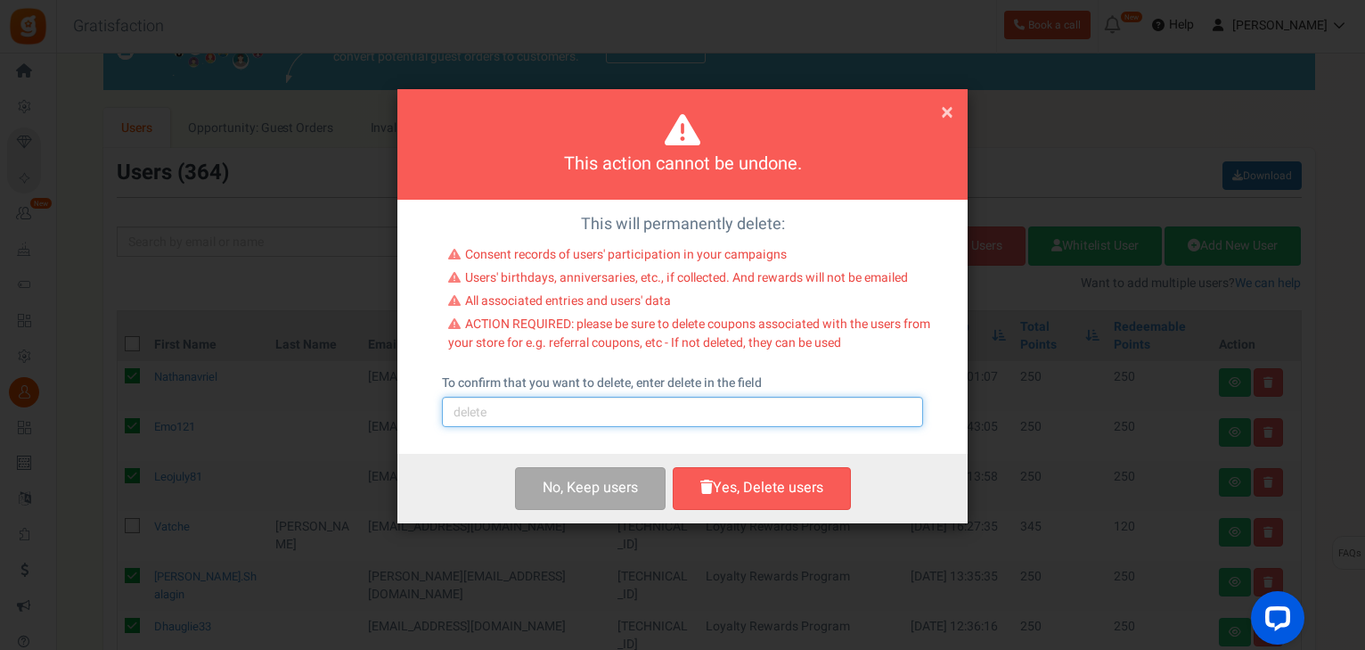
click at [494, 403] on input "text" at bounding box center [682, 412] width 481 height 30
type input "delete"
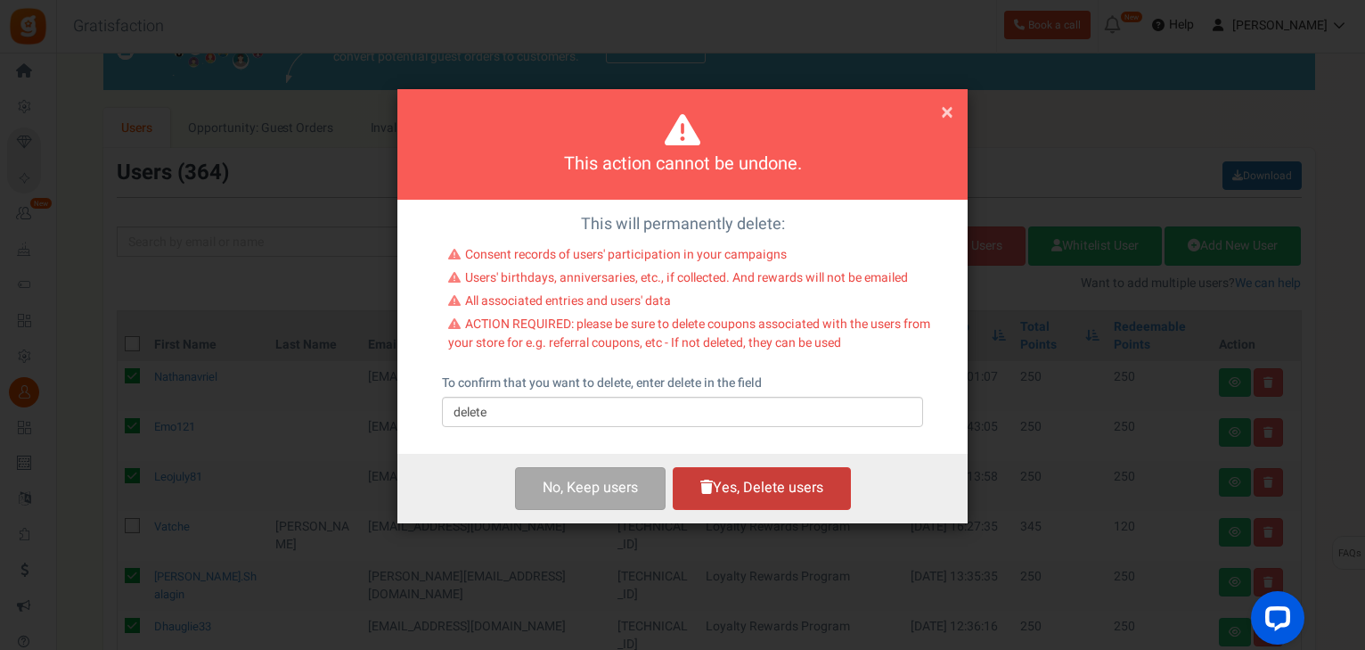
click at [791, 495] on button "Yes, Delete users" at bounding box center [762, 488] width 178 height 42
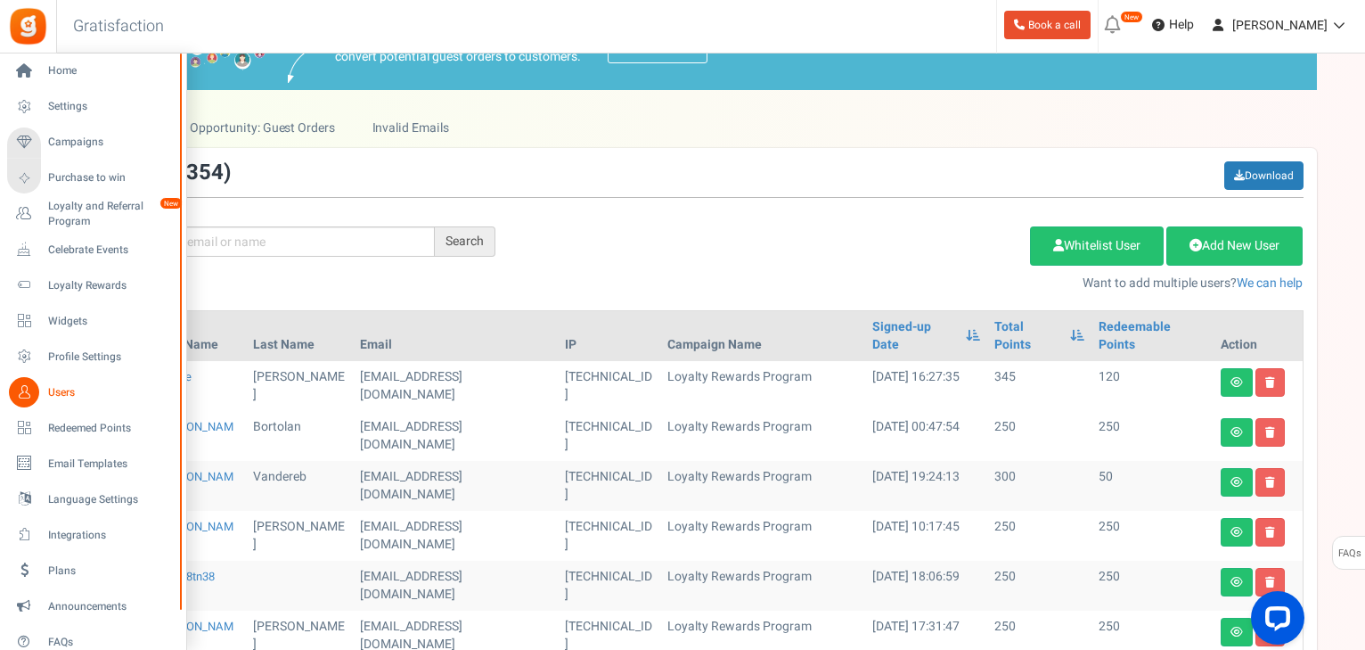
click at [59, 387] on span "Users" at bounding box center [110, 392] width 125 height 15
click at [64, 387] on span "Users" at bounding box center [110, 392] width 125 height 15
click at [67, 356] on span "Profile Settings" at bounding box center [110, 356] width 125 height 15
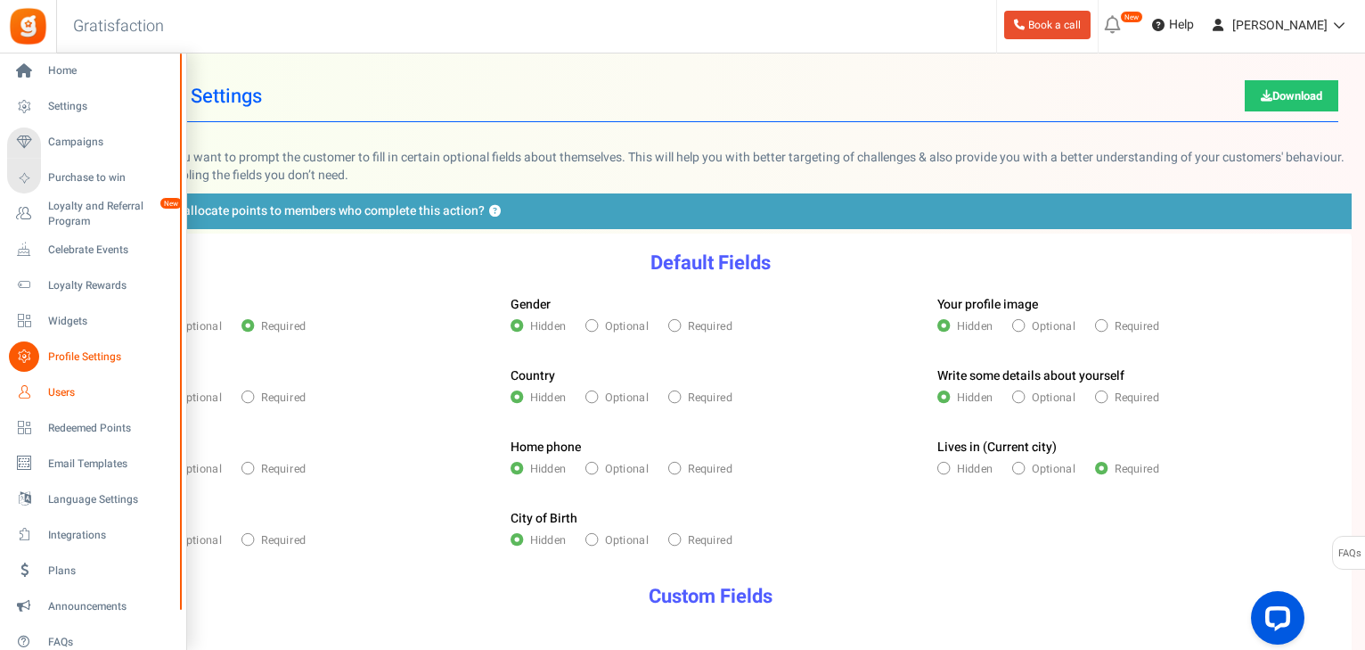
click at [58, 395] on span "Users" at bounding box center [110, 392] width 125 height 15
